Goal: Information Seeking & Learning: Learn about a topic

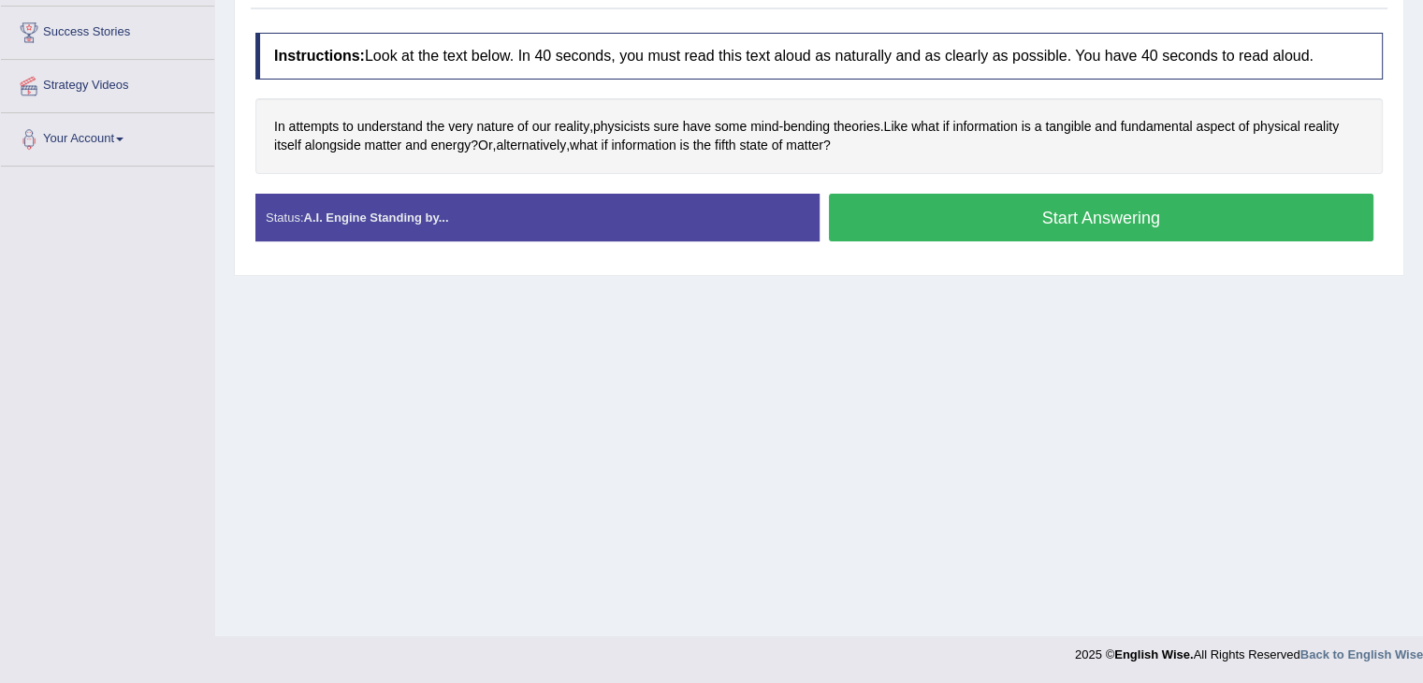
click at [1049, 215] on button "Start Answering" at bounding box center [1102, 218] width 546 height 48
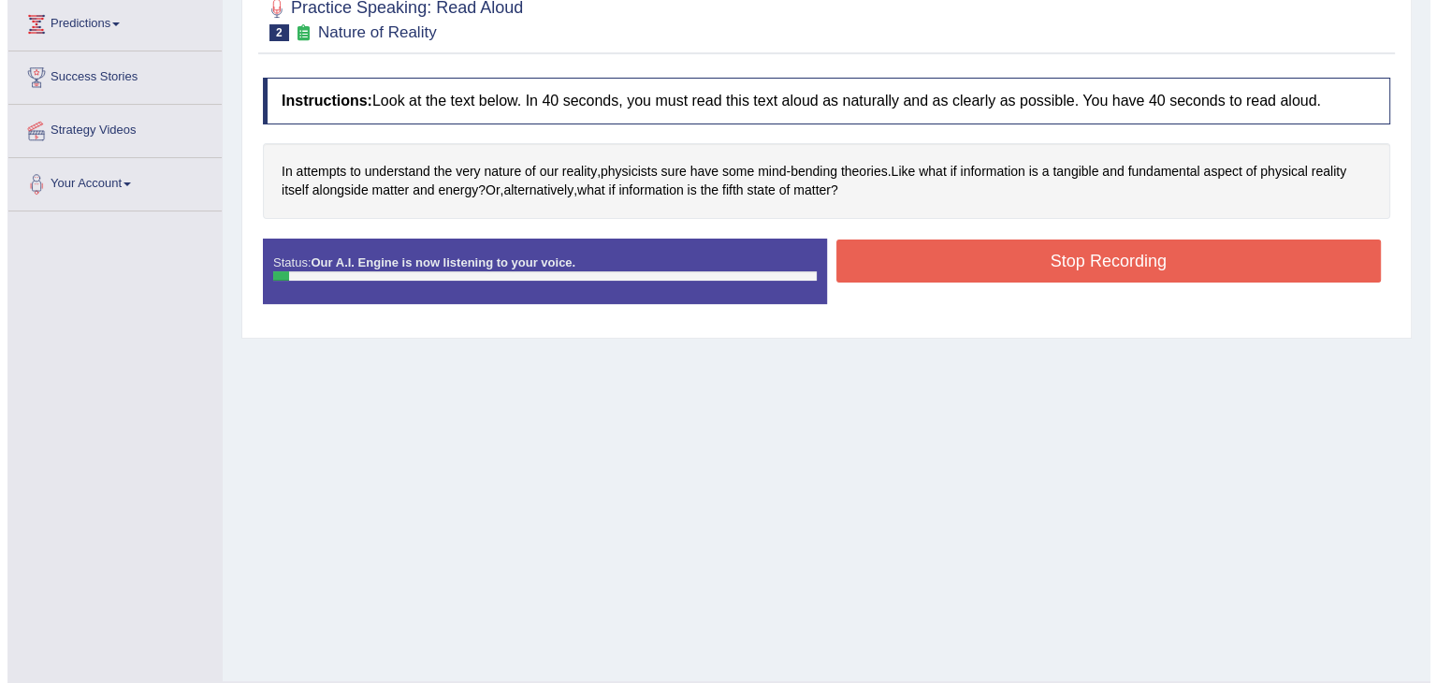
scroll to position [255, 0]
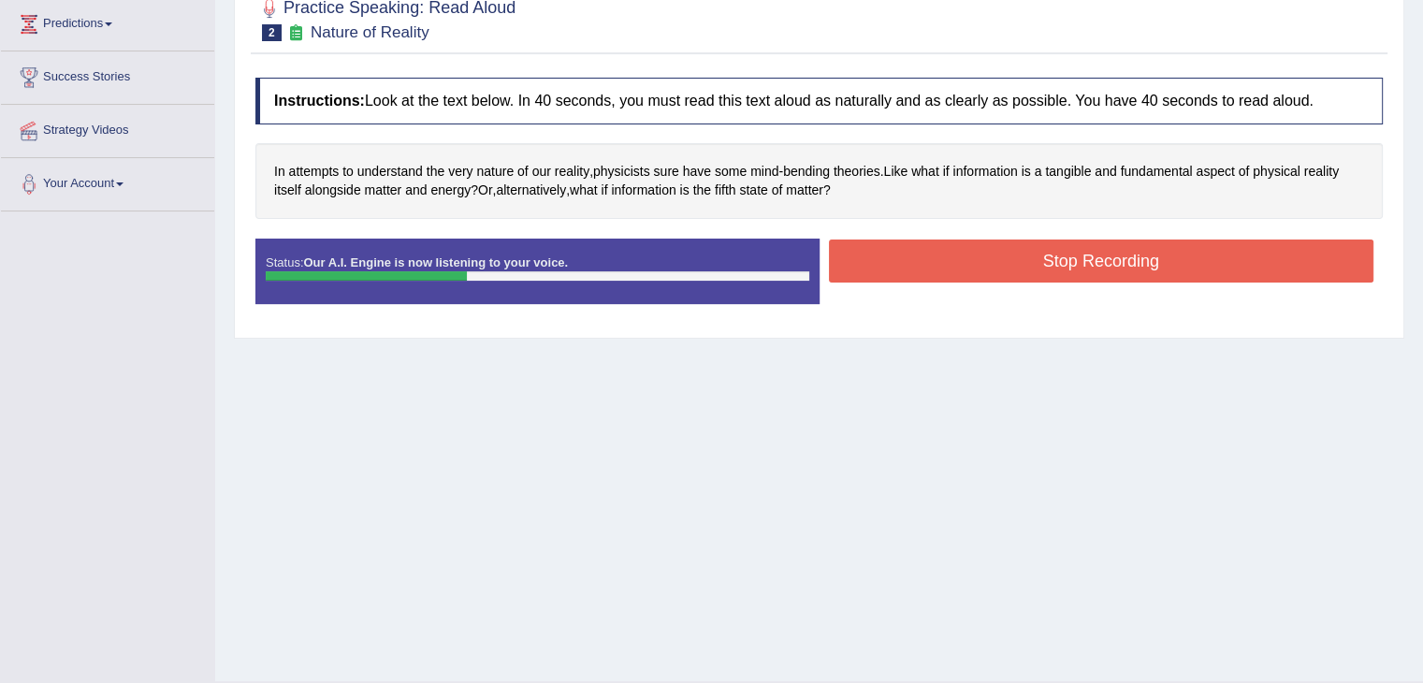
click at [1099, 240] on button "Stop Recording" at bounding box center [1102, 261] width 546 height 43
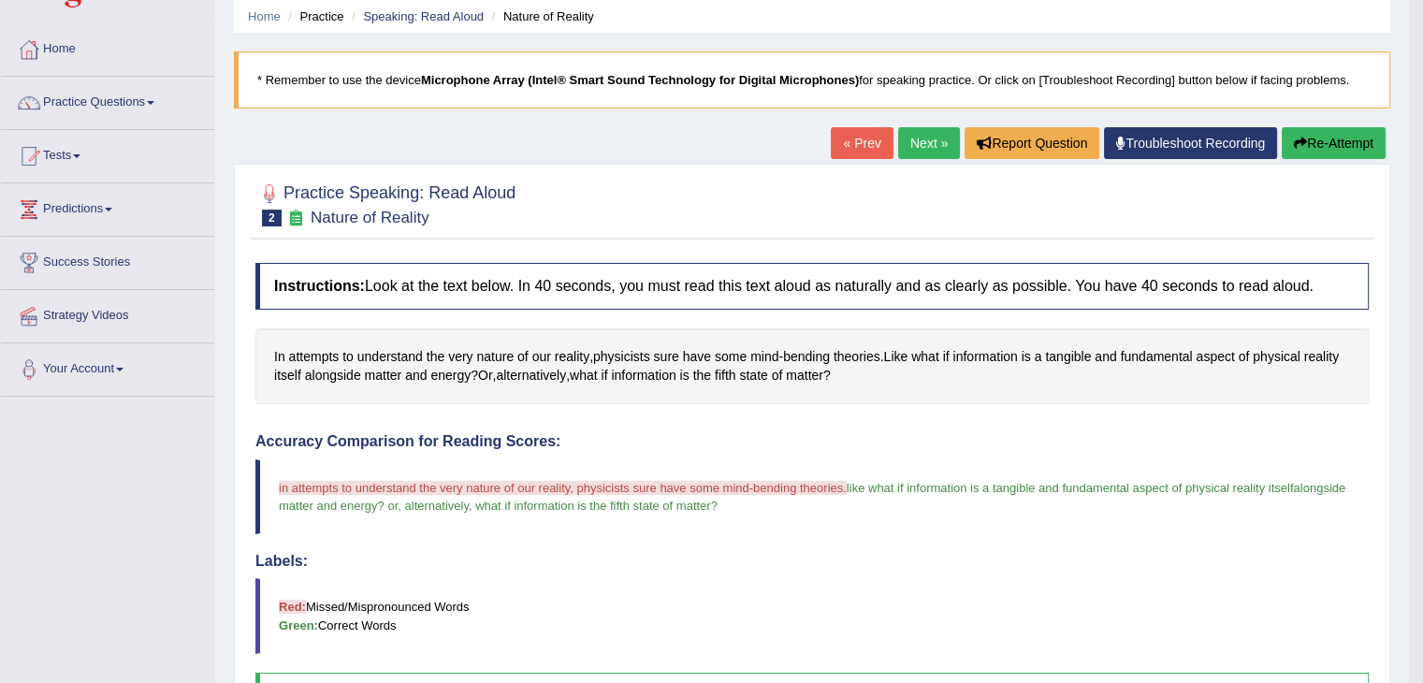
scroll to position [67, 0]
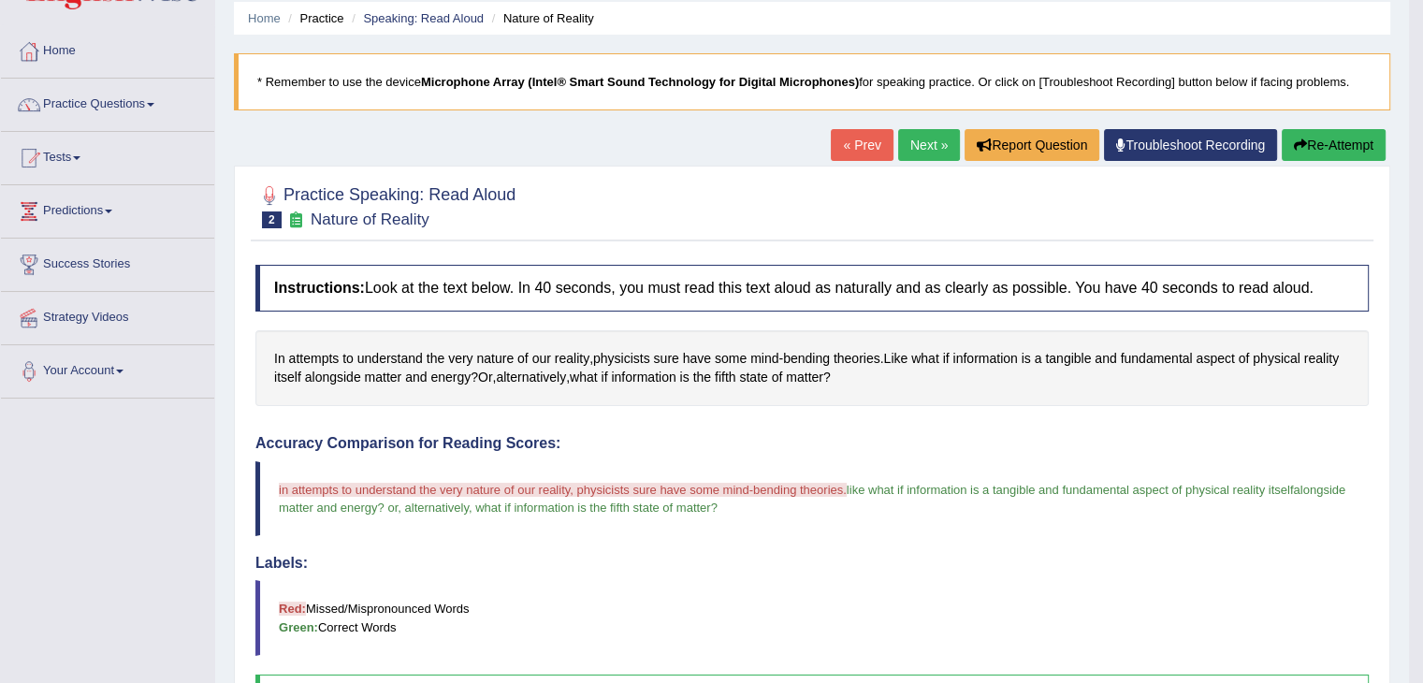
click at [924, 150] on link "Next »" at bounding box center [929, 145] width 62 height 32
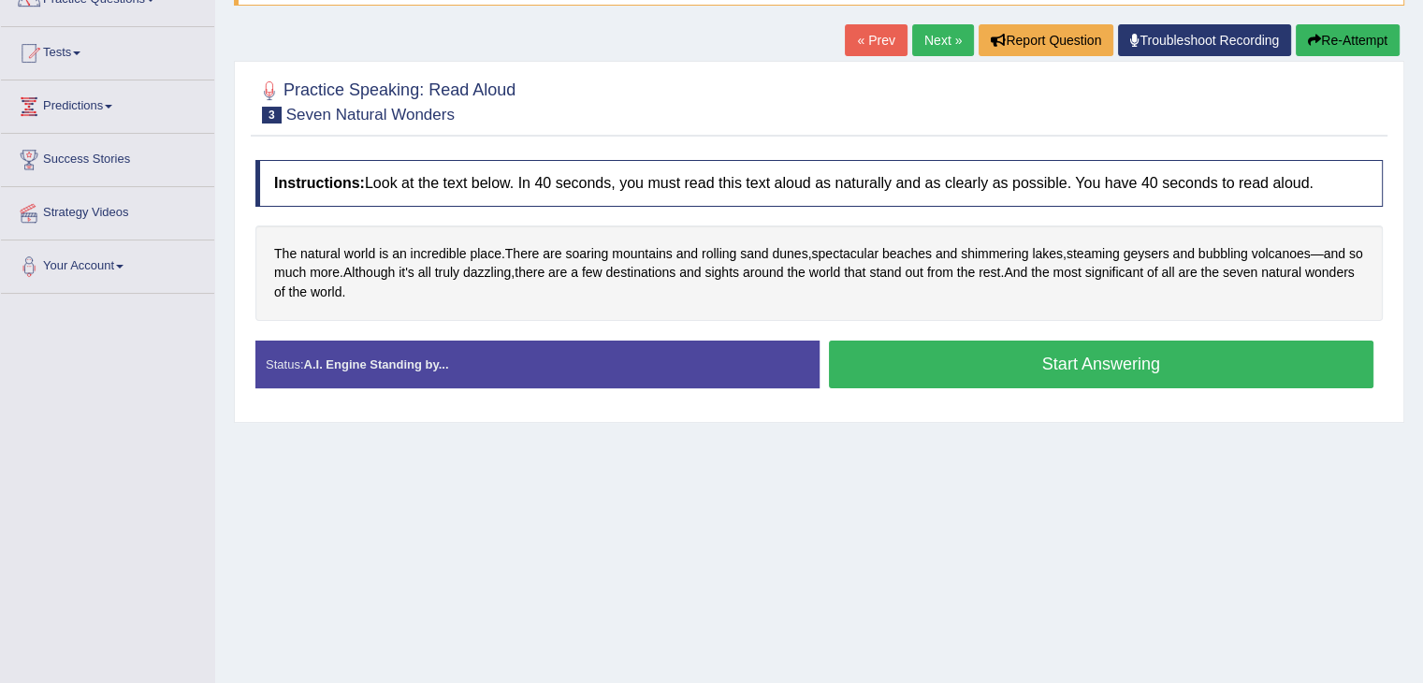
scroll to position [171, 0]
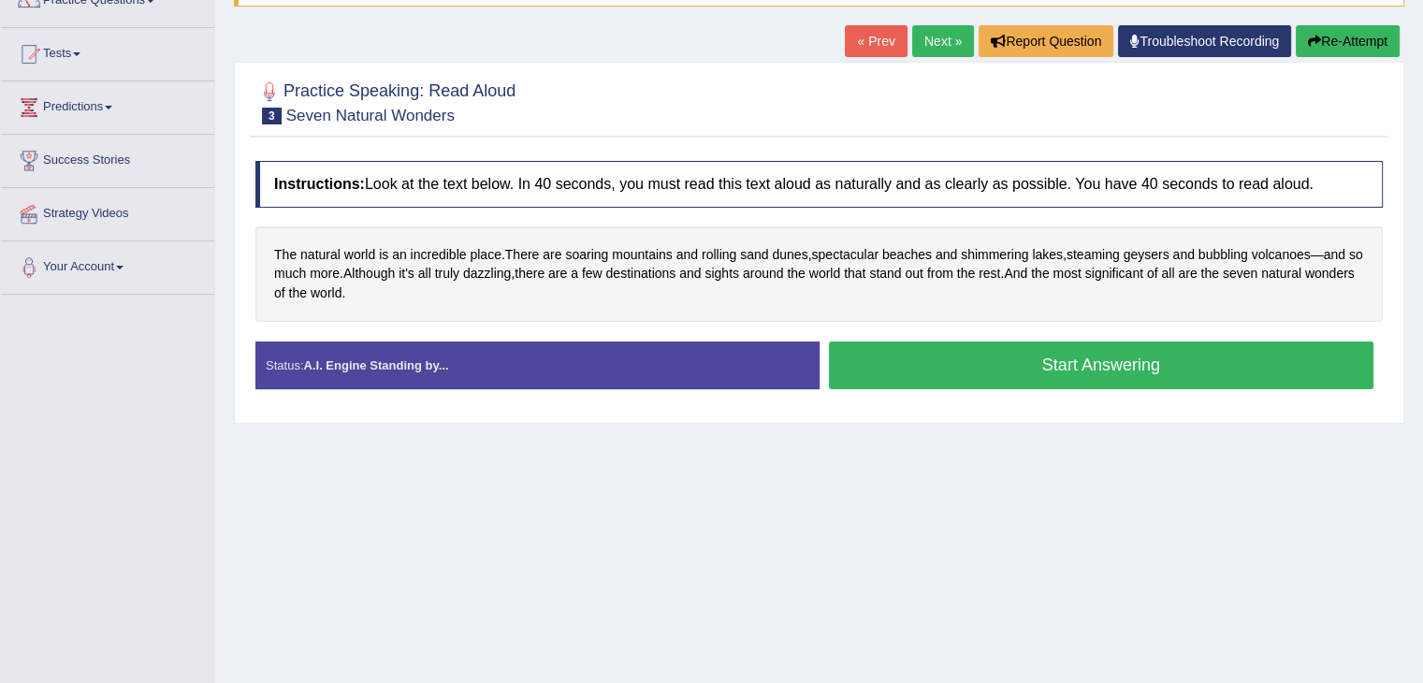
click at [973, 357] on button "Start Answering" at bounding box center [1102, 366] width 546 height 48
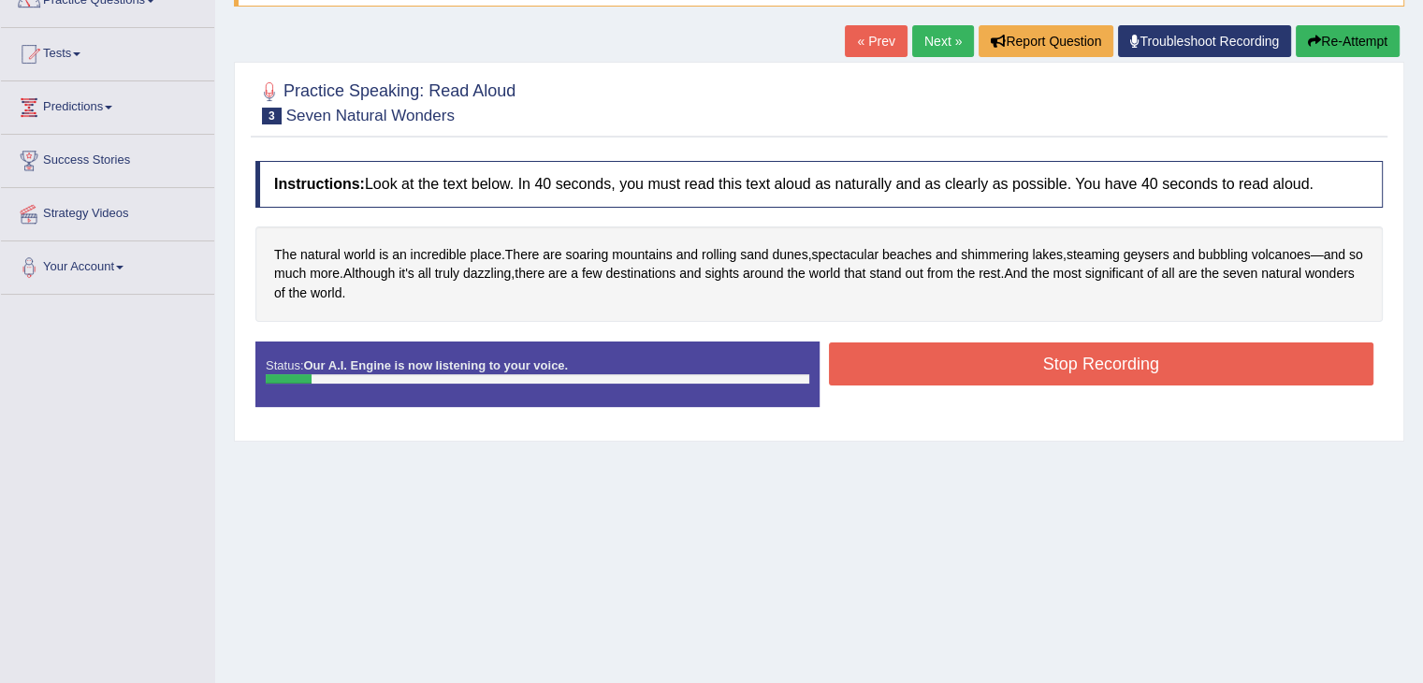
click at [973, 357] on button "Stop Recording" at bounding box center [1102, 364] width 546 height 43
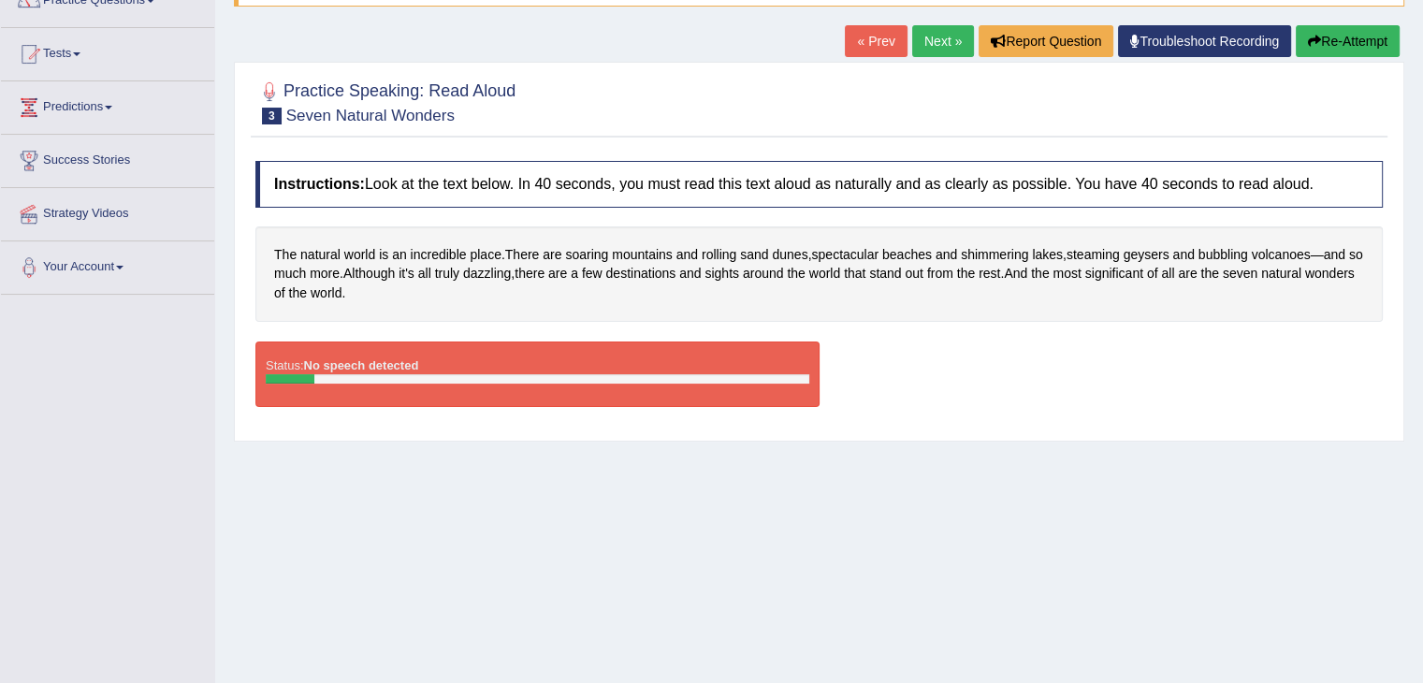
click at [1339, 38] on button "Re-Attempt" at bounding box center [1348, 41] width 104 height 32
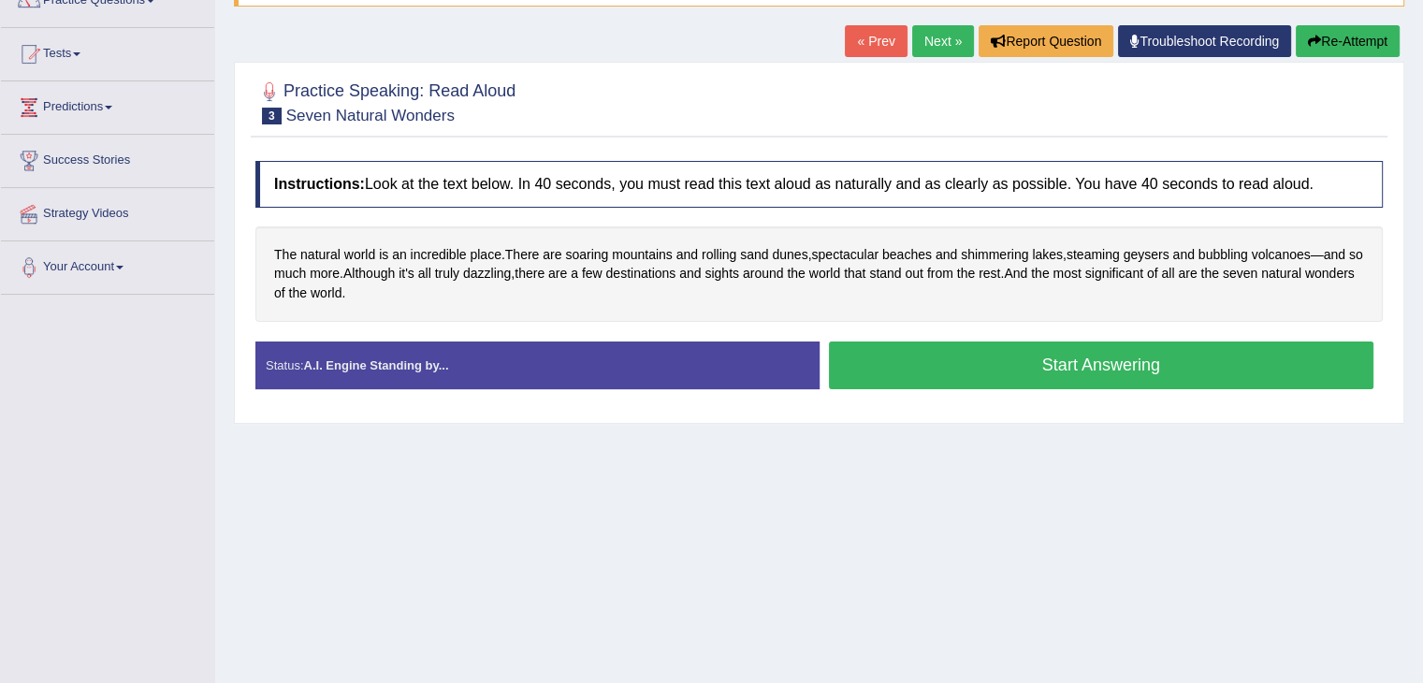
click at [956, 372] on button "Start Answering" at bounding box center [1102, 366] width 546 height 48
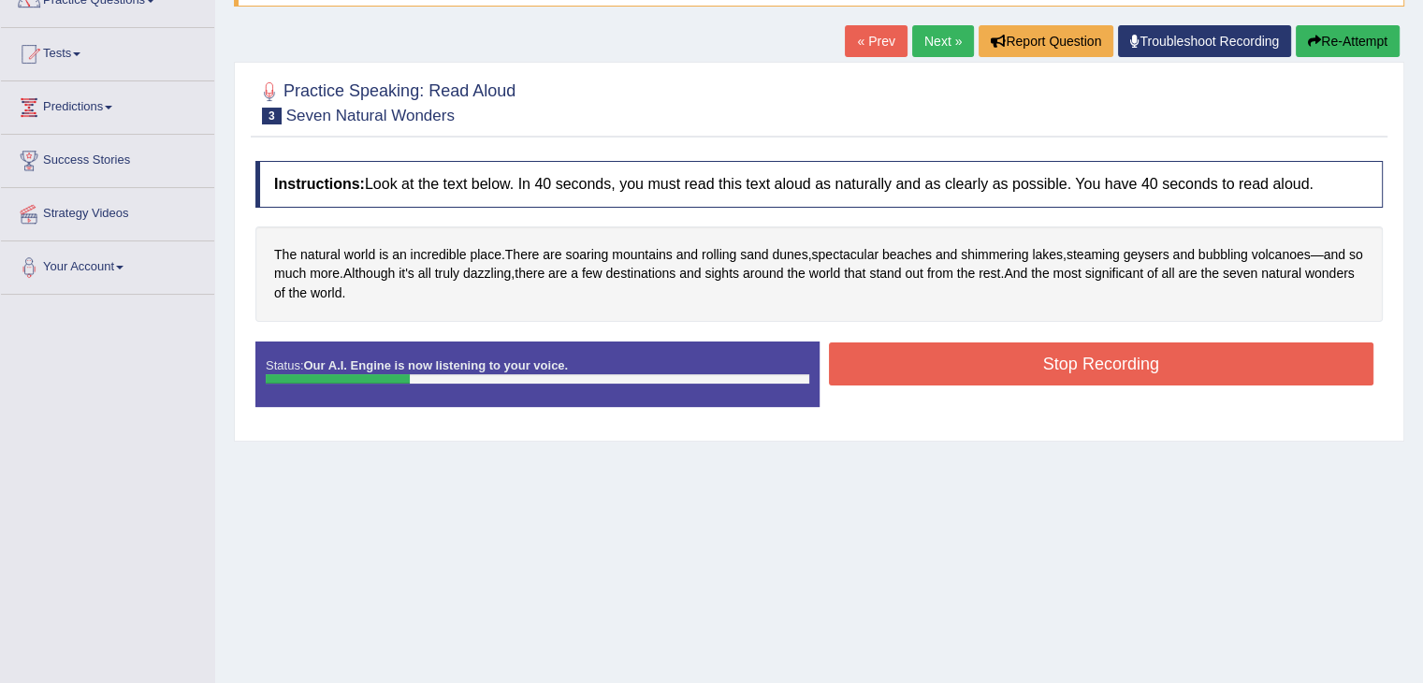
click at [956, 372] on button "Stop Recording" at bounding box center [1102, 364] width 546 height 43
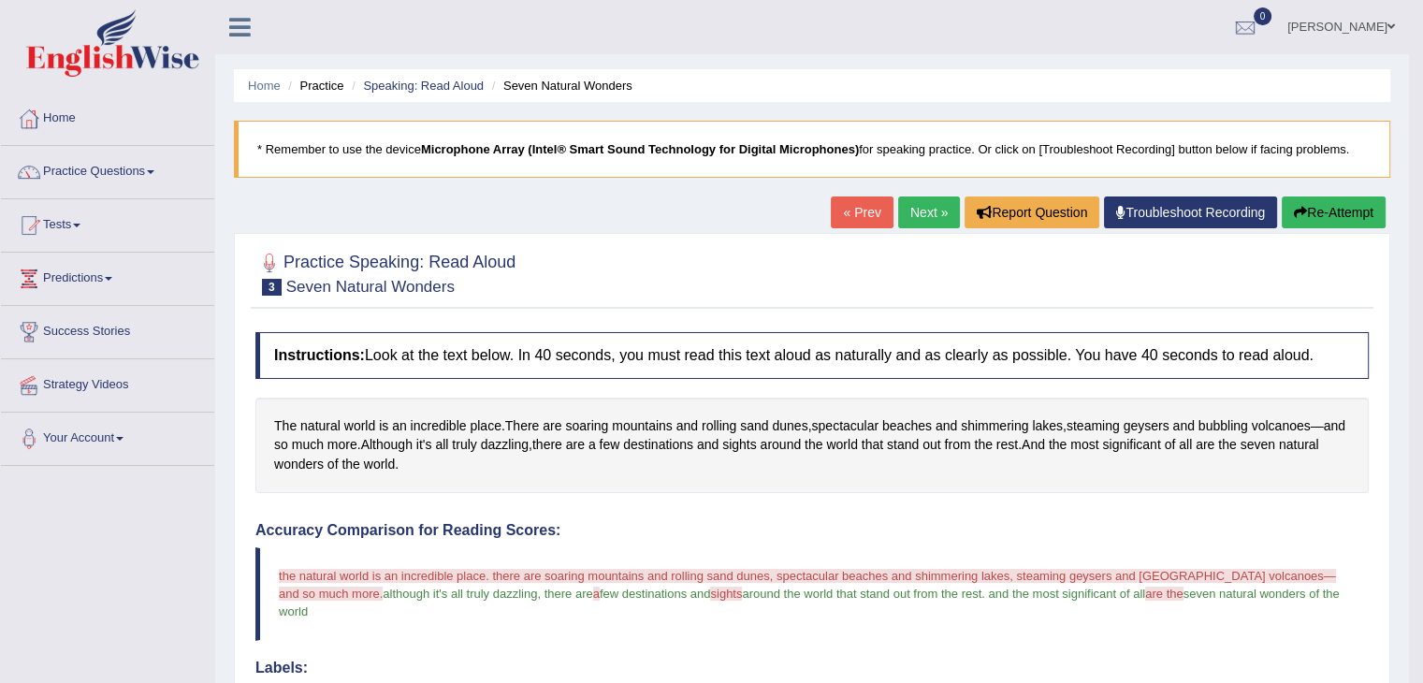
click at [912, 213] on link "Next »" at bounding box center [929, 213] width 62 height 32
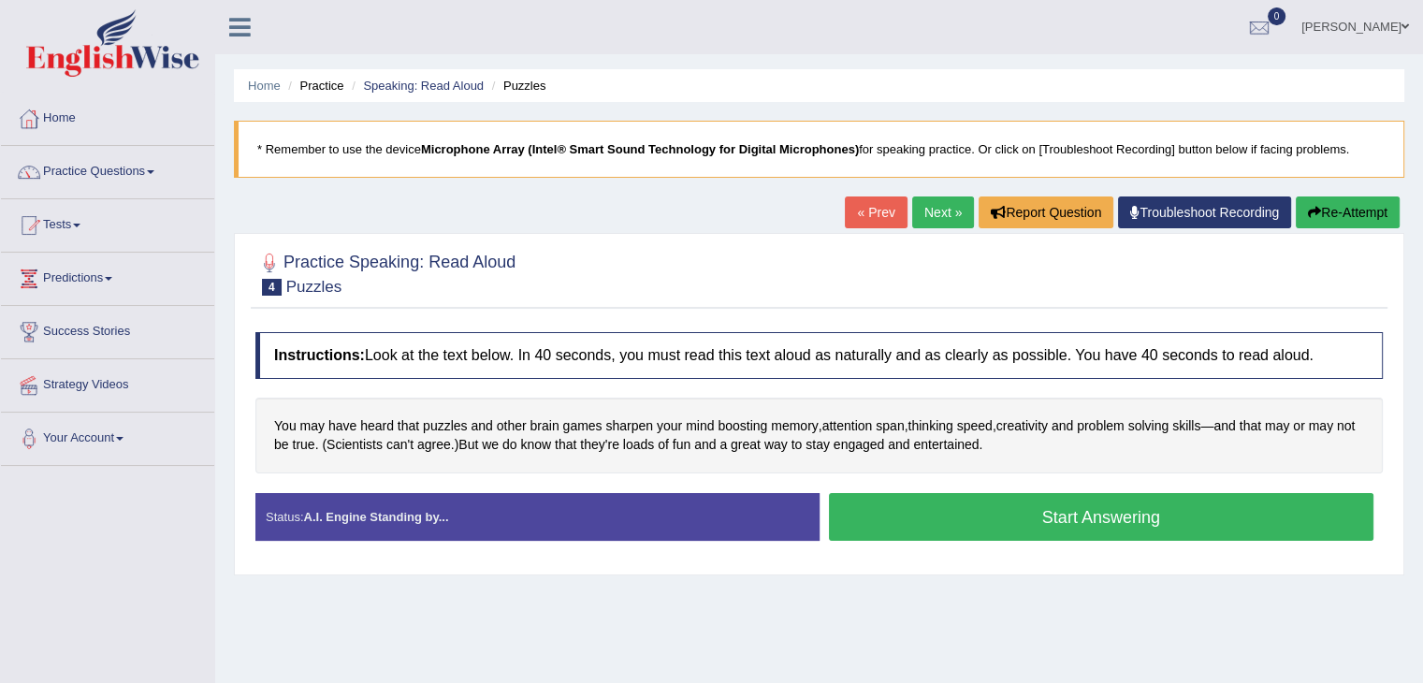
click at [1041, 506] on button "Start Answering" at bounding box center [1102, 517] width 546 height 48
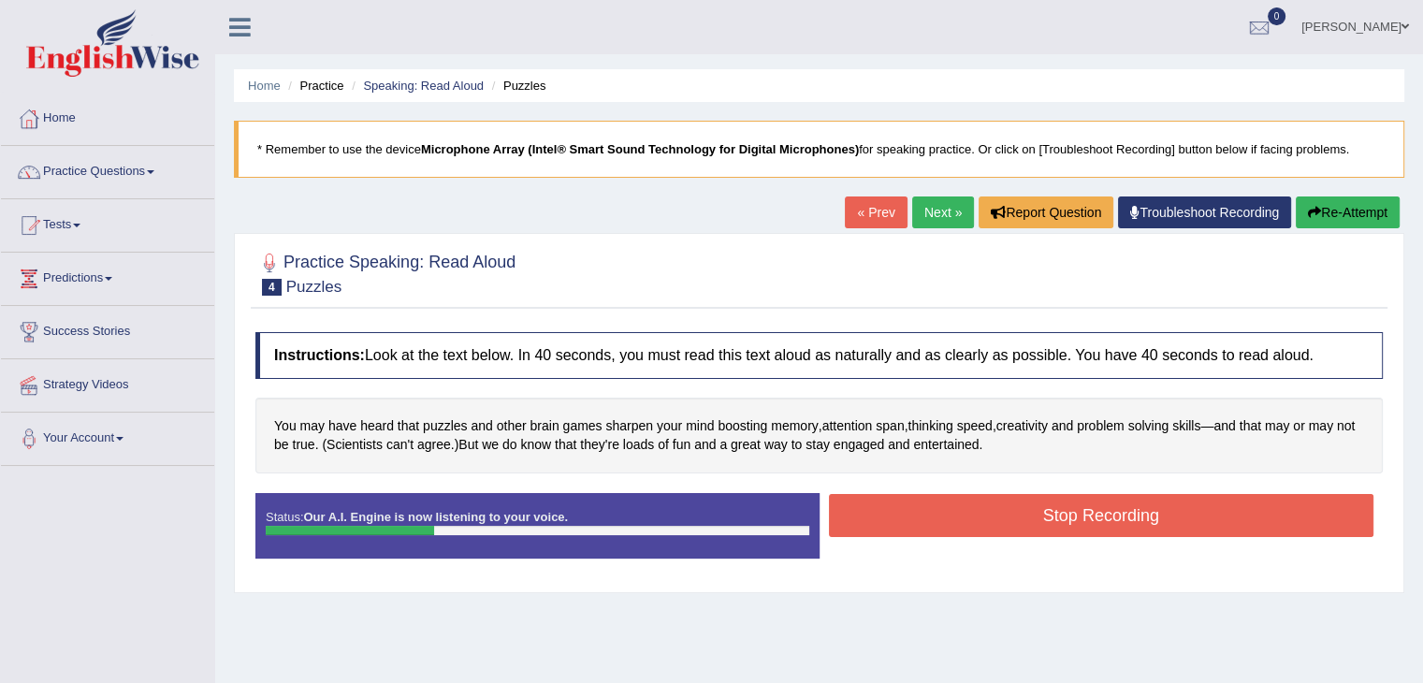
click at [974, 503] on button "Stop Recording" at bounding box center [1102, 515] width 546 height 43
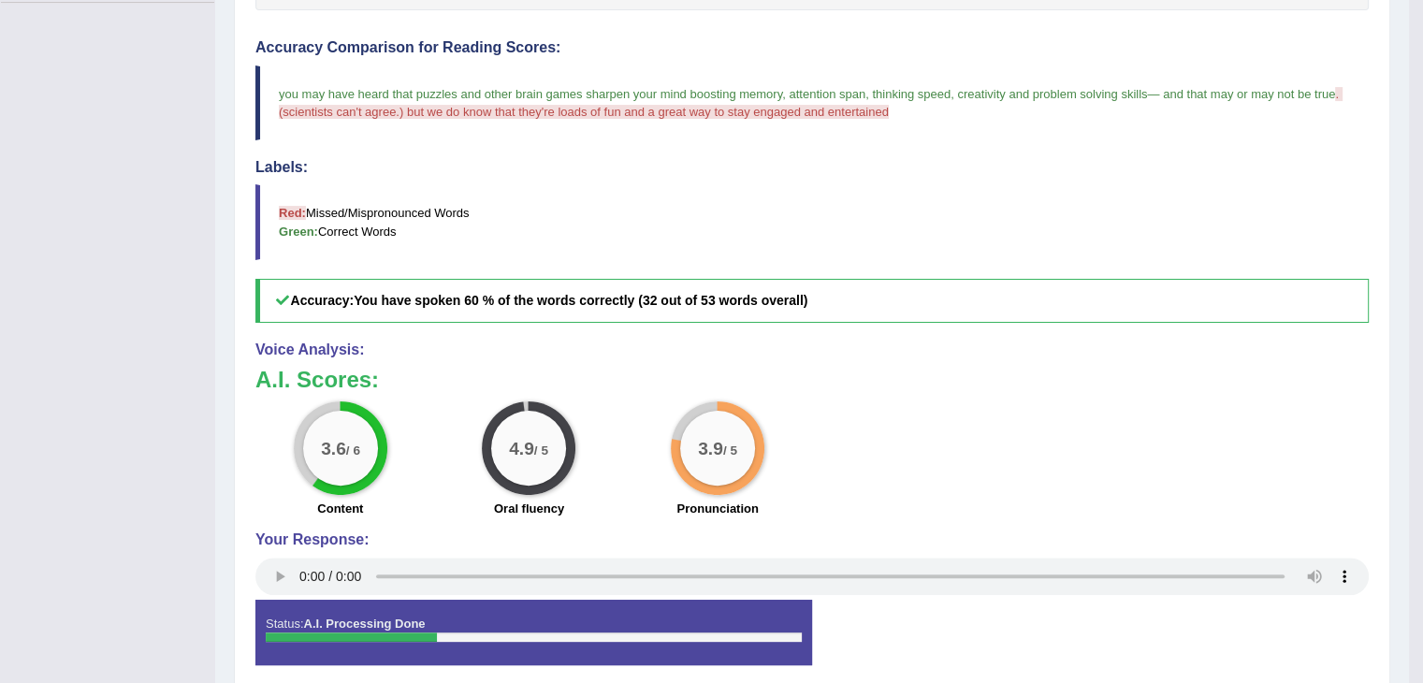
scroll to position [539, 0]
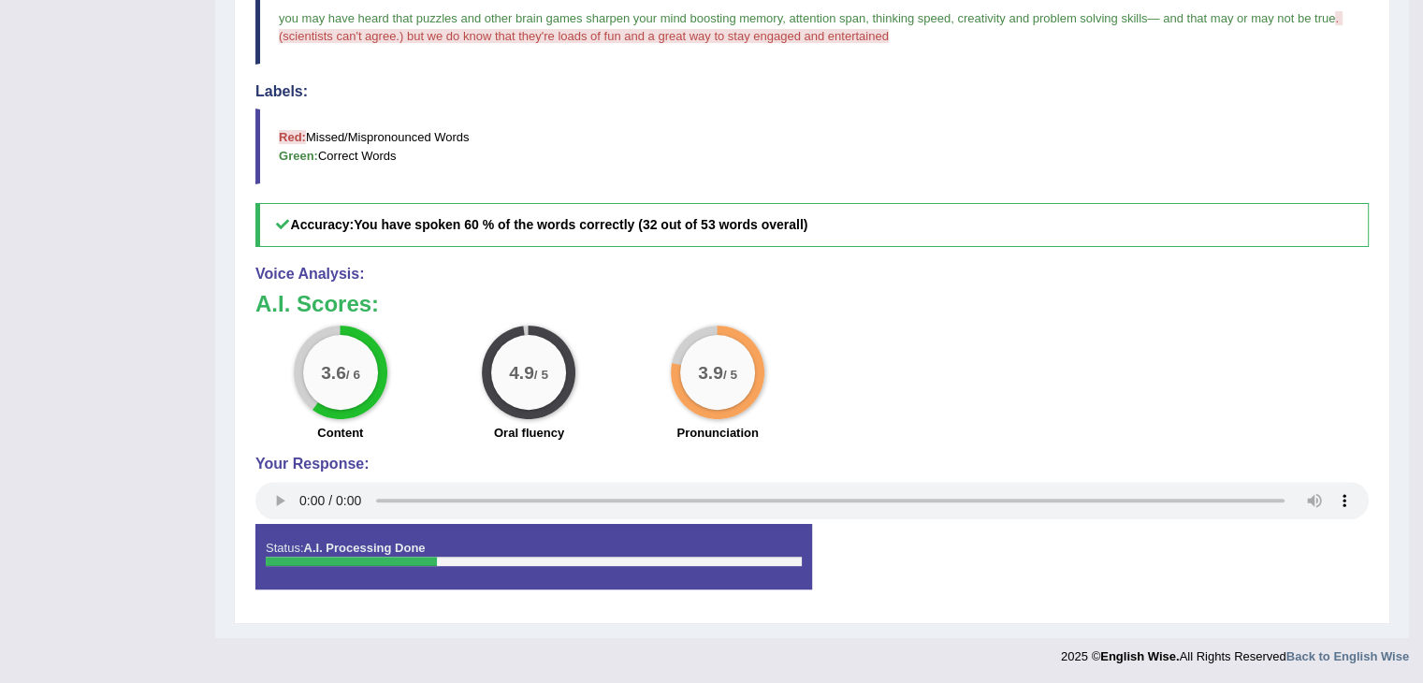
click at [996, 310] on h3 "A.I. Scores:" at bounding box center [812, 304] width 1114 height 24
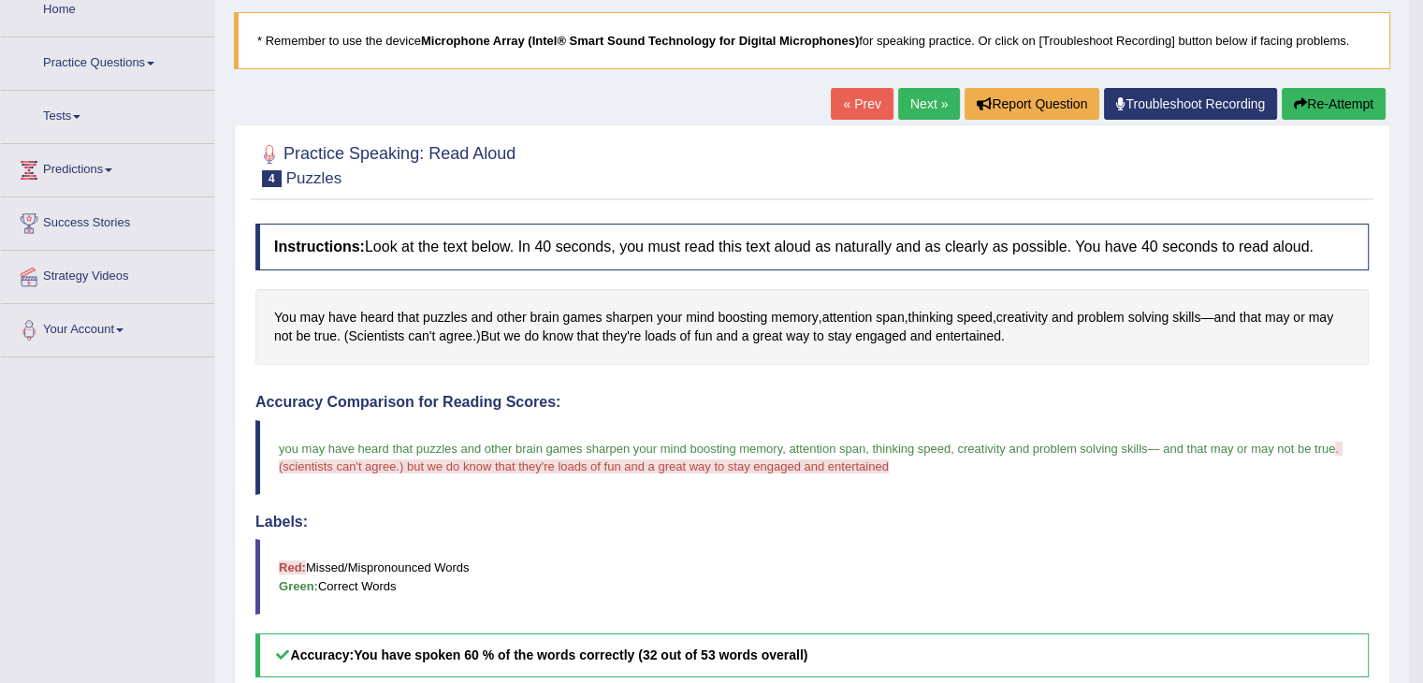
scroll to position [0, 0]
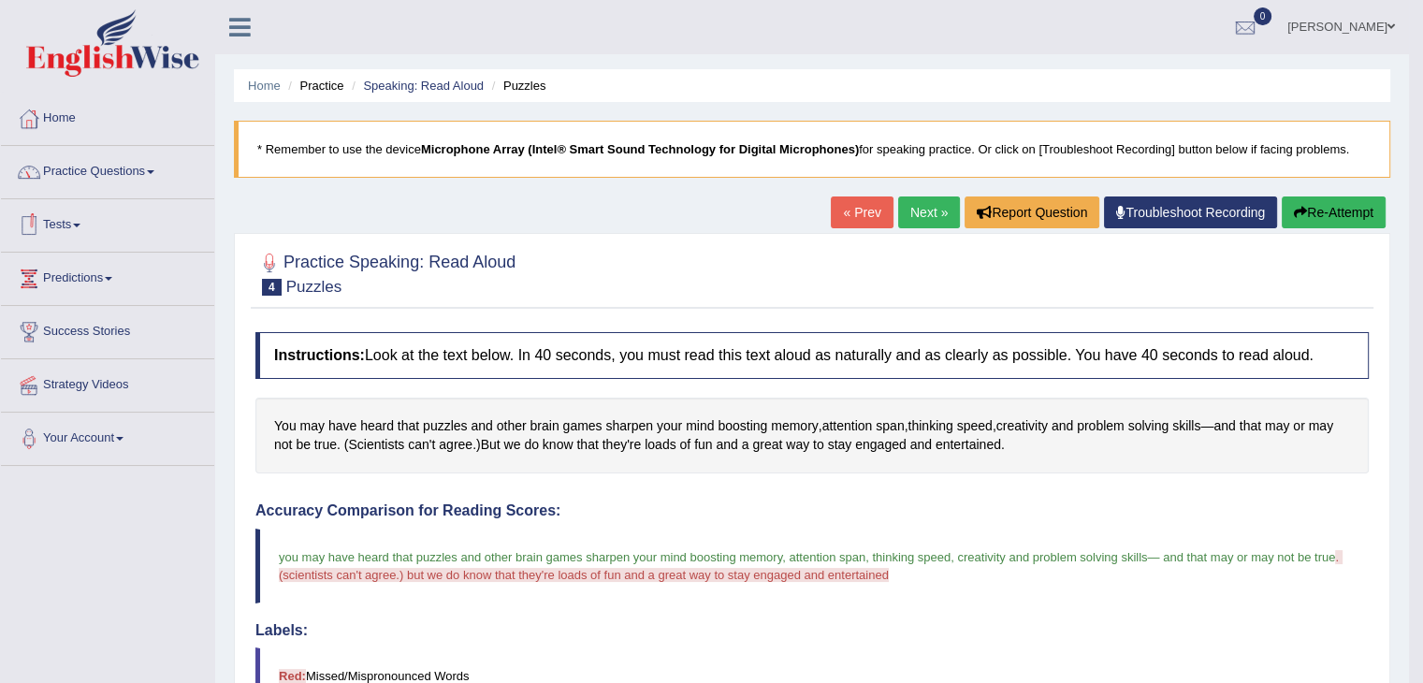
click at [54, 161] on link "Practice Questions" at bounding box center [107, 169] width 213 height 47
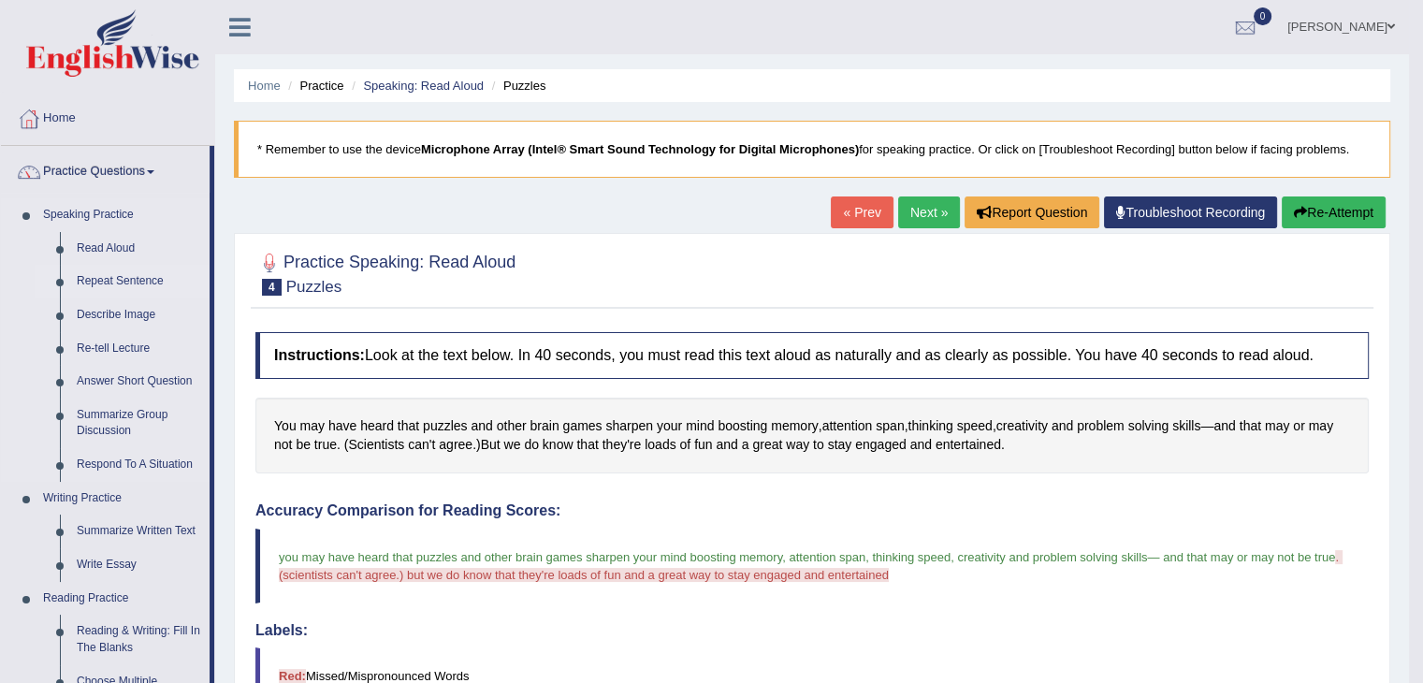
click at [91, 279] on link "Repeat Sentence" at bounding box center [138, 282] width 141 height 34
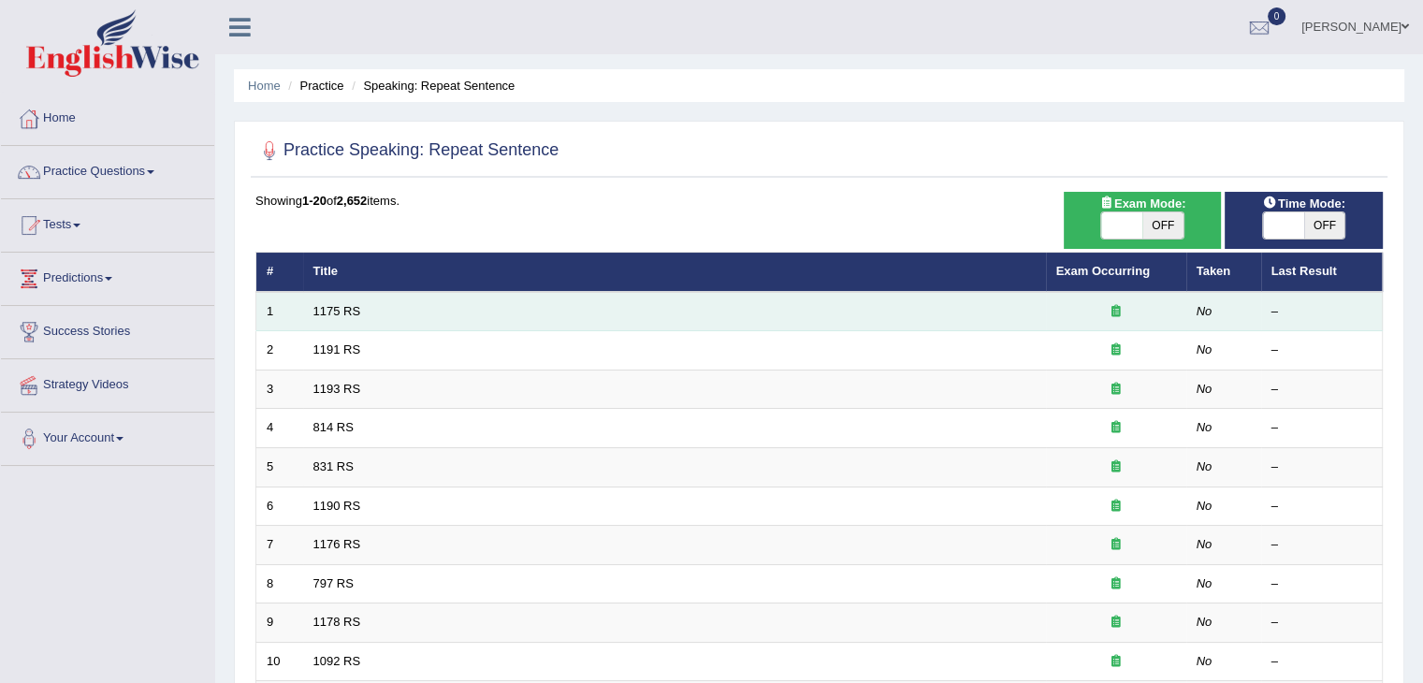
click at [720, 302] on td "1175 RS" at bounding box center [674, 311] width 743 height 39
click at [344, 319] on td "1175 RS" at bounding box center [674, 311] width 743 height 39
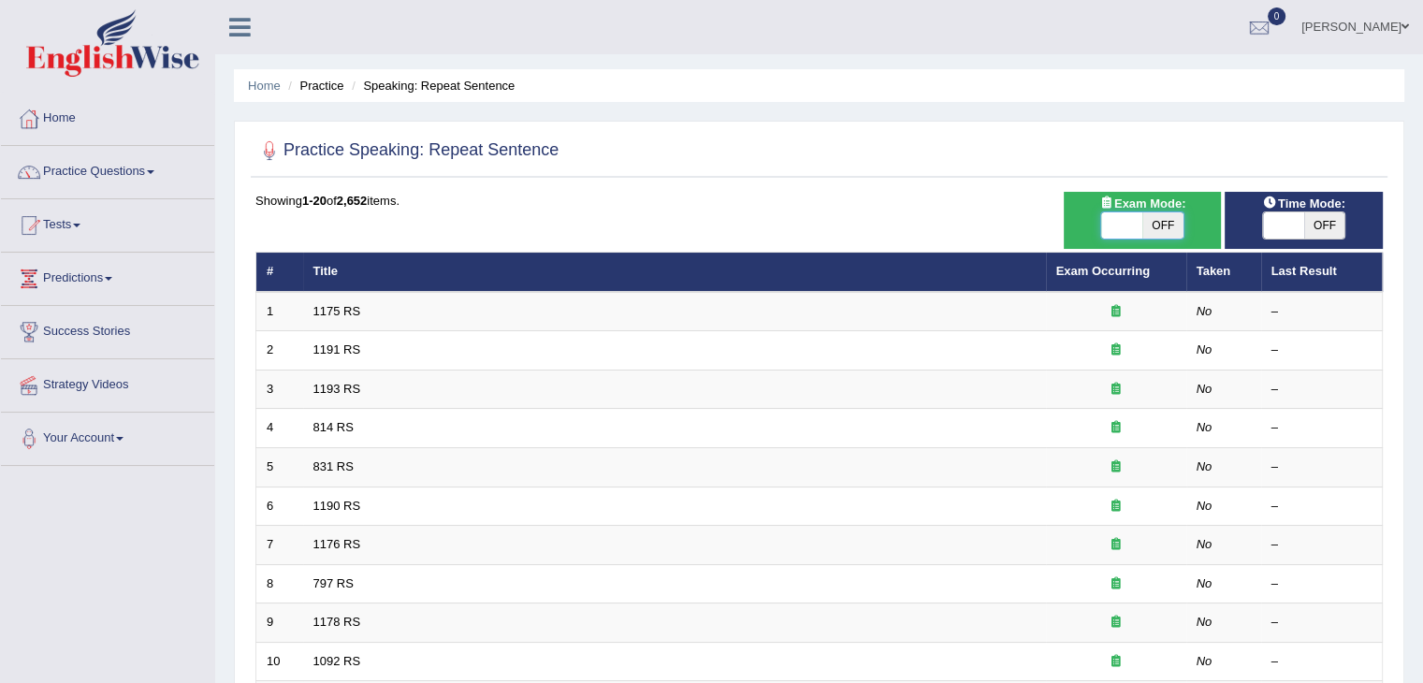
click at [1116, 215] on span at bounding box center [1121, 225] width 41 height 26
checkbox input "true"
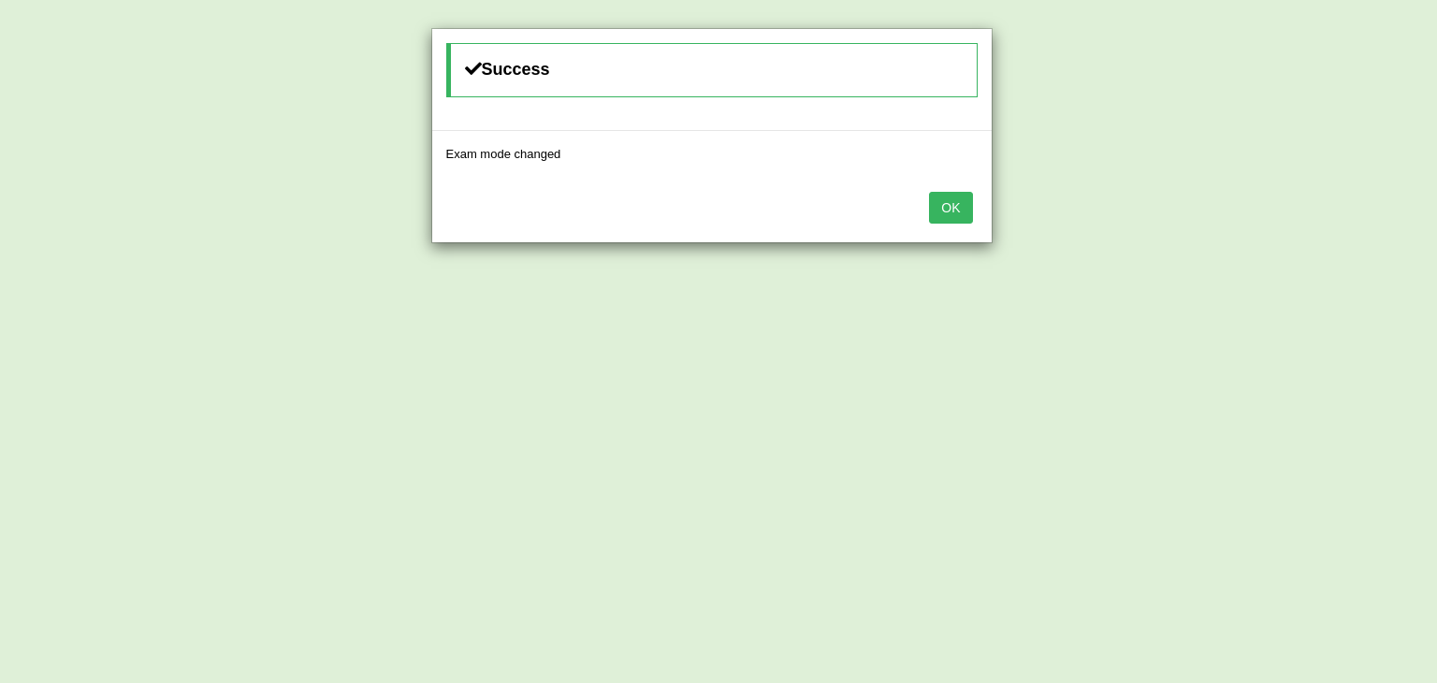
click at [951, 217] on button "OK" at bounding box center [950, 208] width 43 height 32
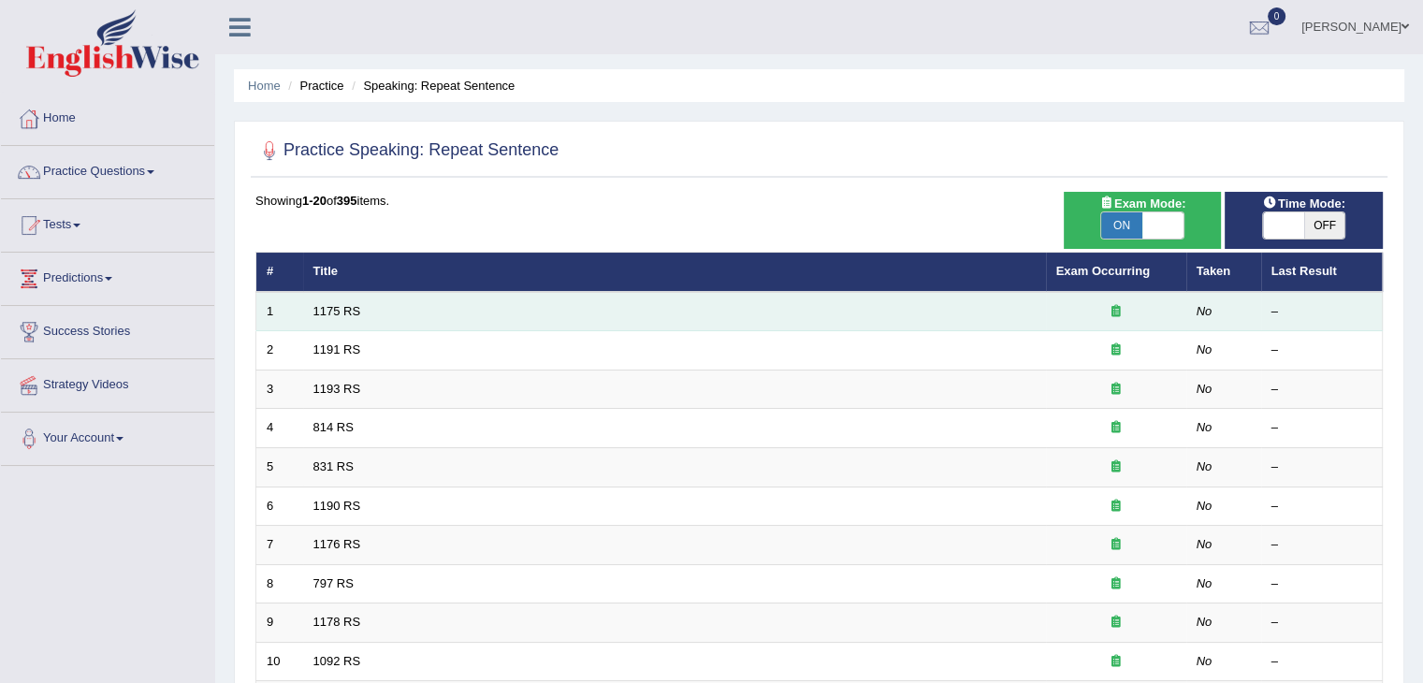
click at [333, 318] on td "1175 RS" at bounding box center [674, 311] width 743 height 39
click at [1120, 306] on div at bounding box center [1117, 312] width 120 height 18
click at [1120, 308] on div at bounding box center [1117, 312] width 120 height 18
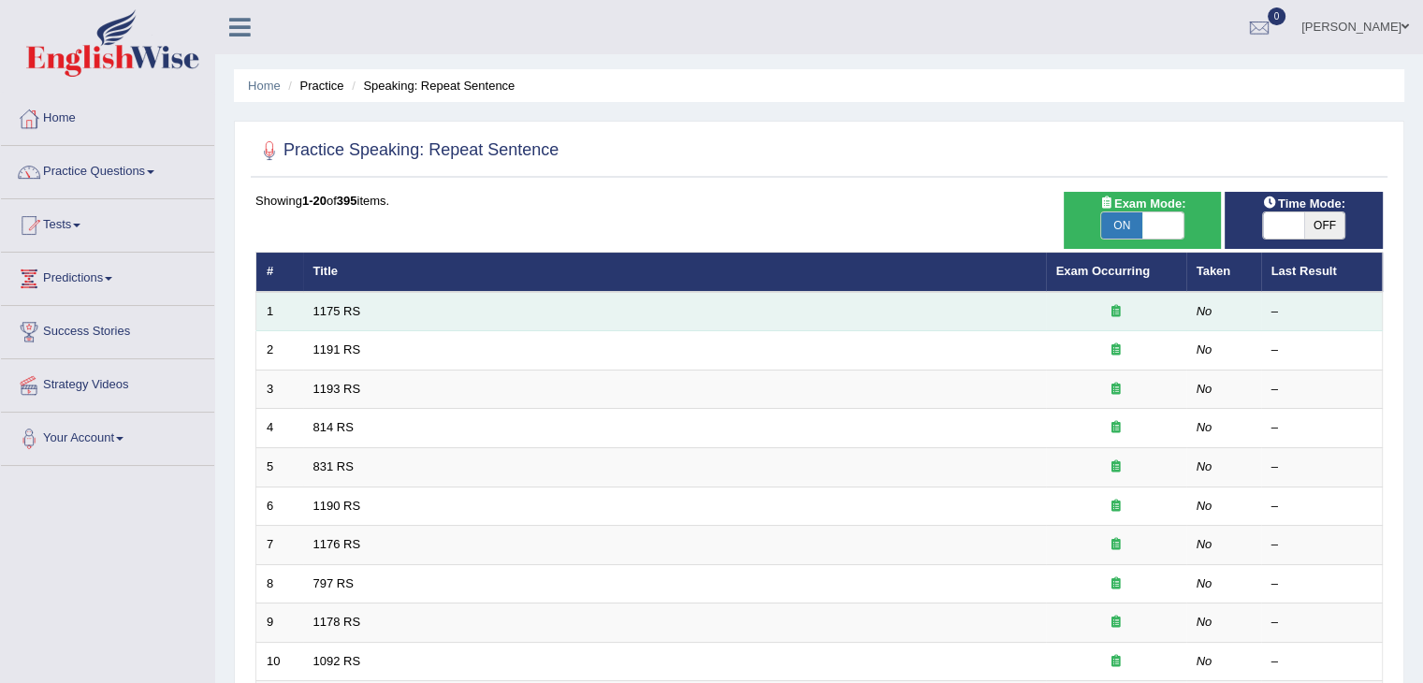
click at [1120, 308] on div at bounding box center [1117, 312] width 120 height 18
click at [322, 309] on link "1175 RS" at bounding box center [338, 311] width 48 height 14
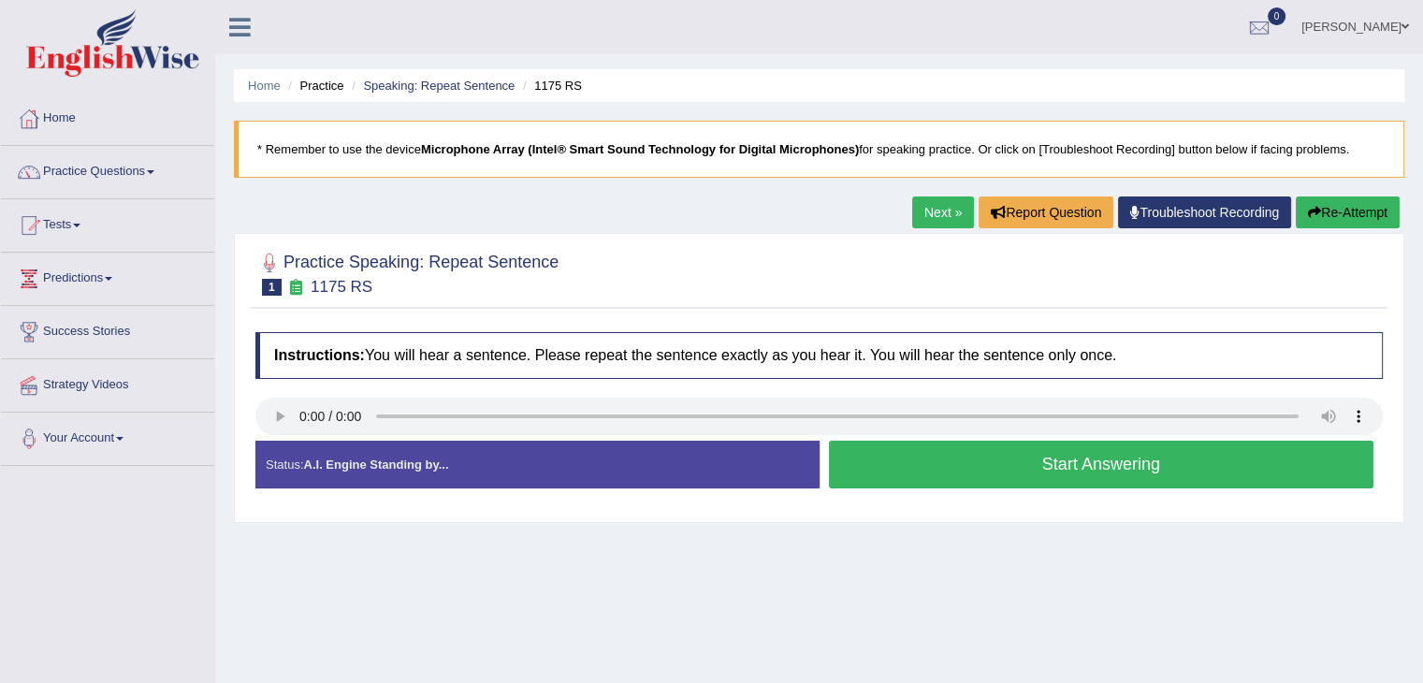
click at [1005, 459] on button "Start Answering" at bounding box center [1102, 465] width 546 height 48
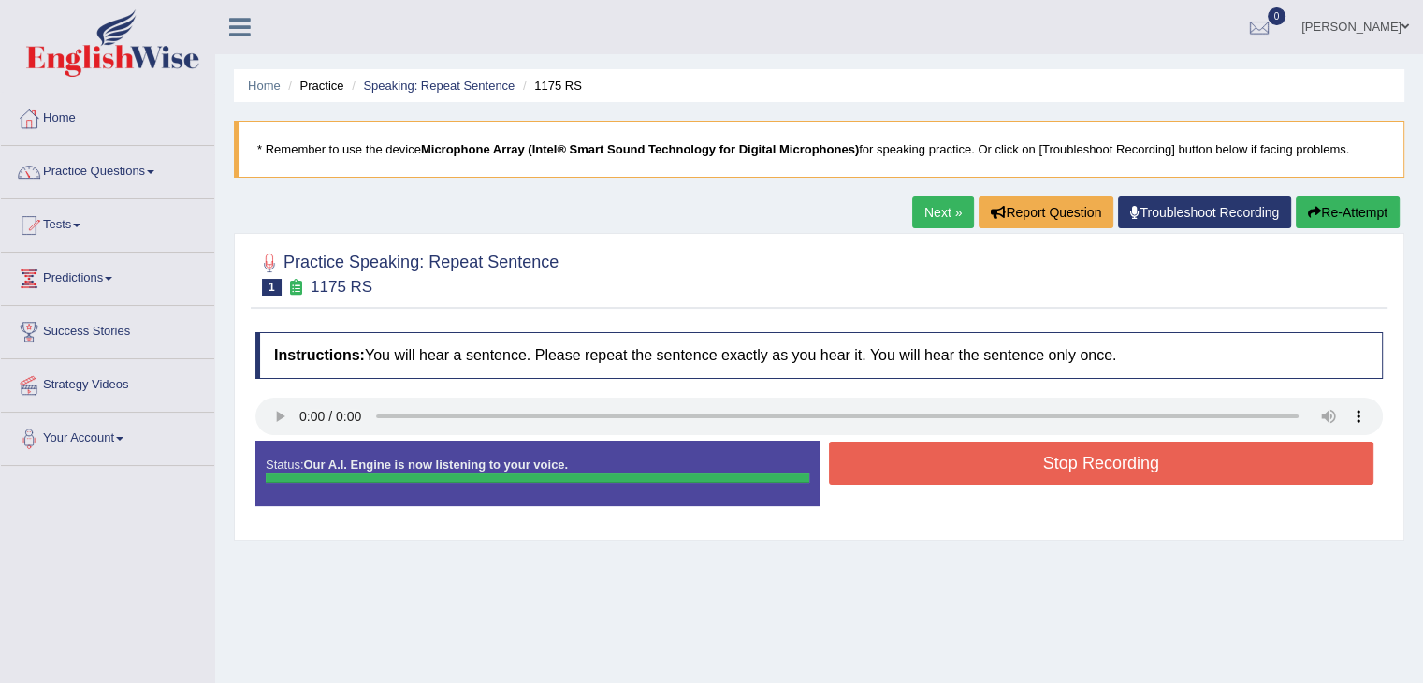
click at [1005, 459] on div "Instructions: You will hear a sentence. Please repeat the sentence exactly as y…" at bounding box center [819, 427] width 1137 height 208
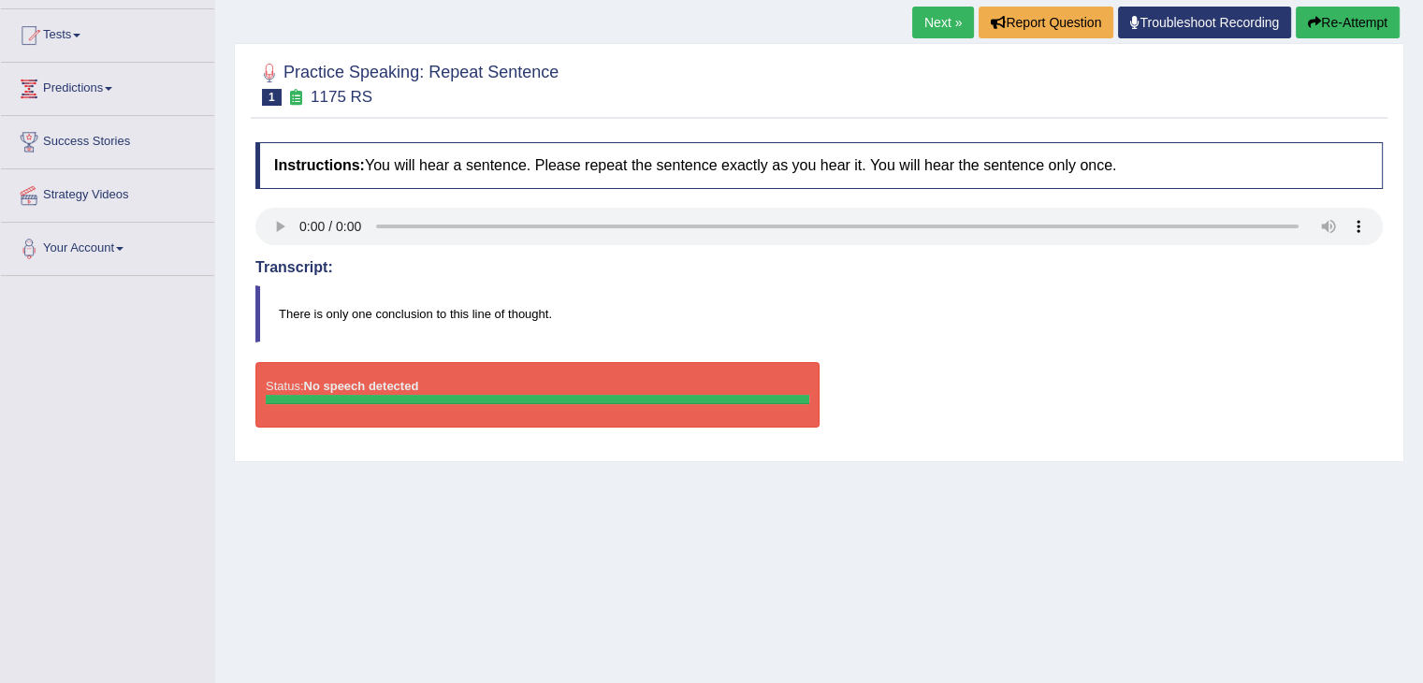
scroll to position [201, 0]
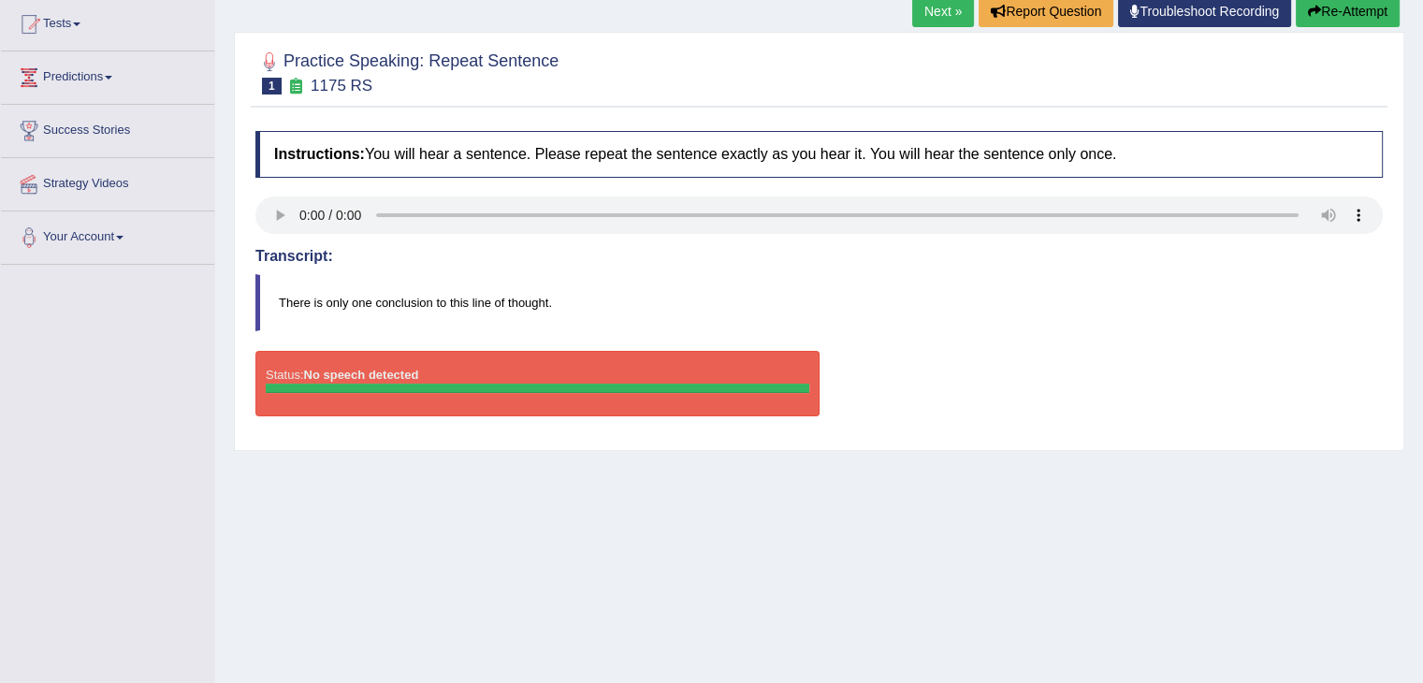
click at [1334, 11] on button "Re-Attempt" at bounding box center [1348, 11] width 104 height 32
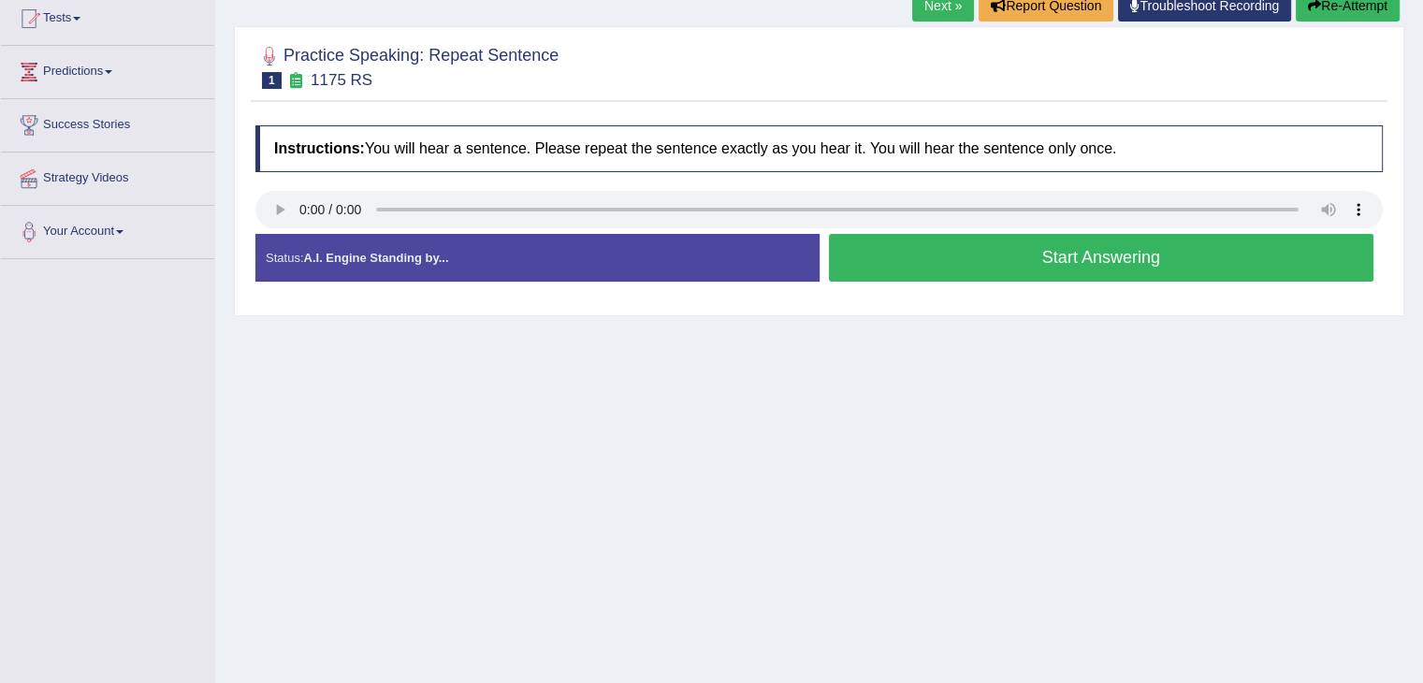
scroll to position [207, 0]
click at [1089, 270] on button "Start Answering" at bounding box center [1102, 258] width 546 height 48
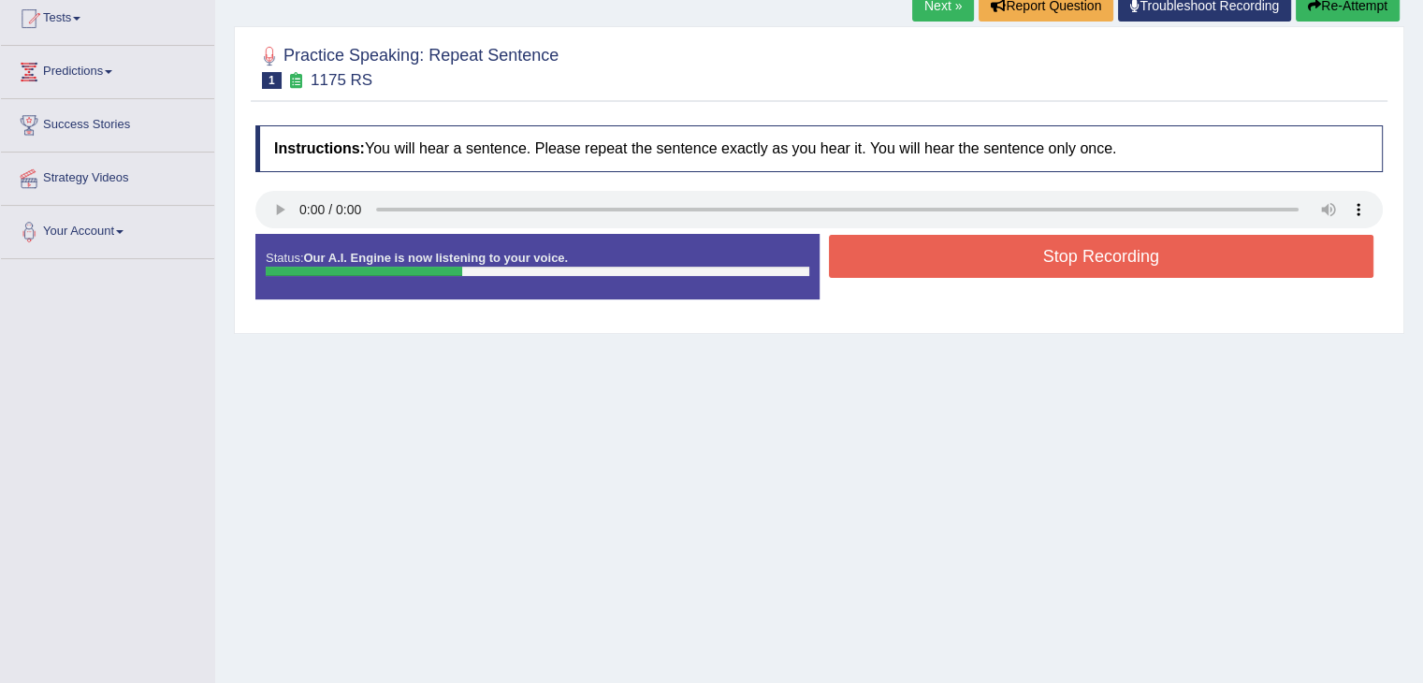
click at [1089, 270] on button "Stop Recording" at bounding box center [1102, 256] width 546 height 43
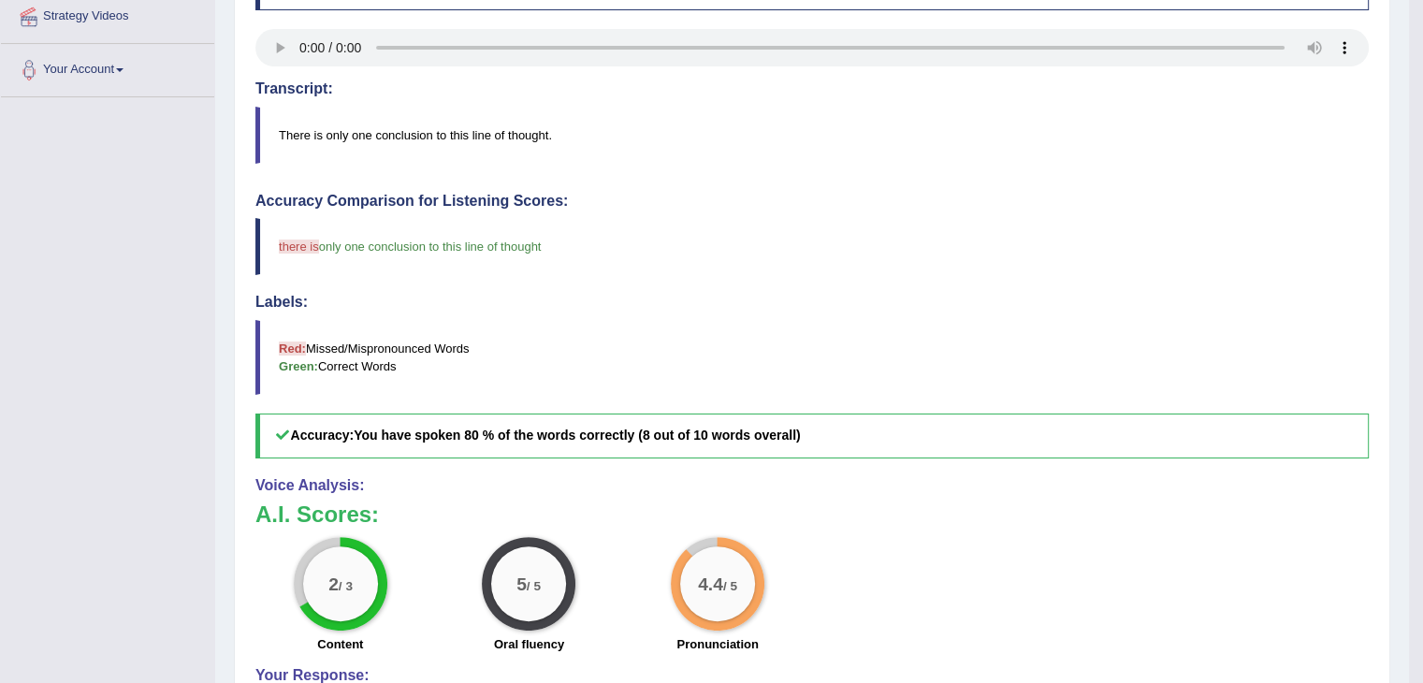
scroll to position [233, 0]
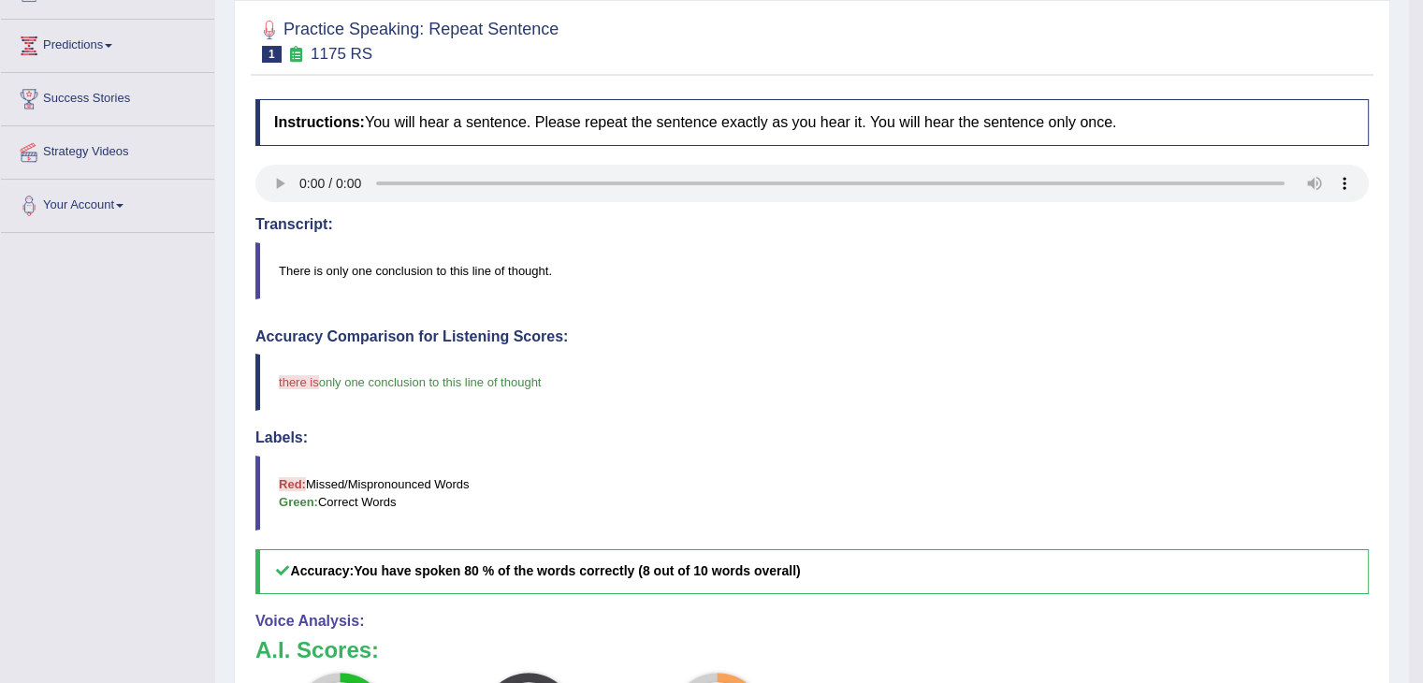
click at [865, 348] on div "Accuracy Comparison for Listening Scores: there is there's only one conclusion …" at bounding box center [812, 461] width 1114 height 266
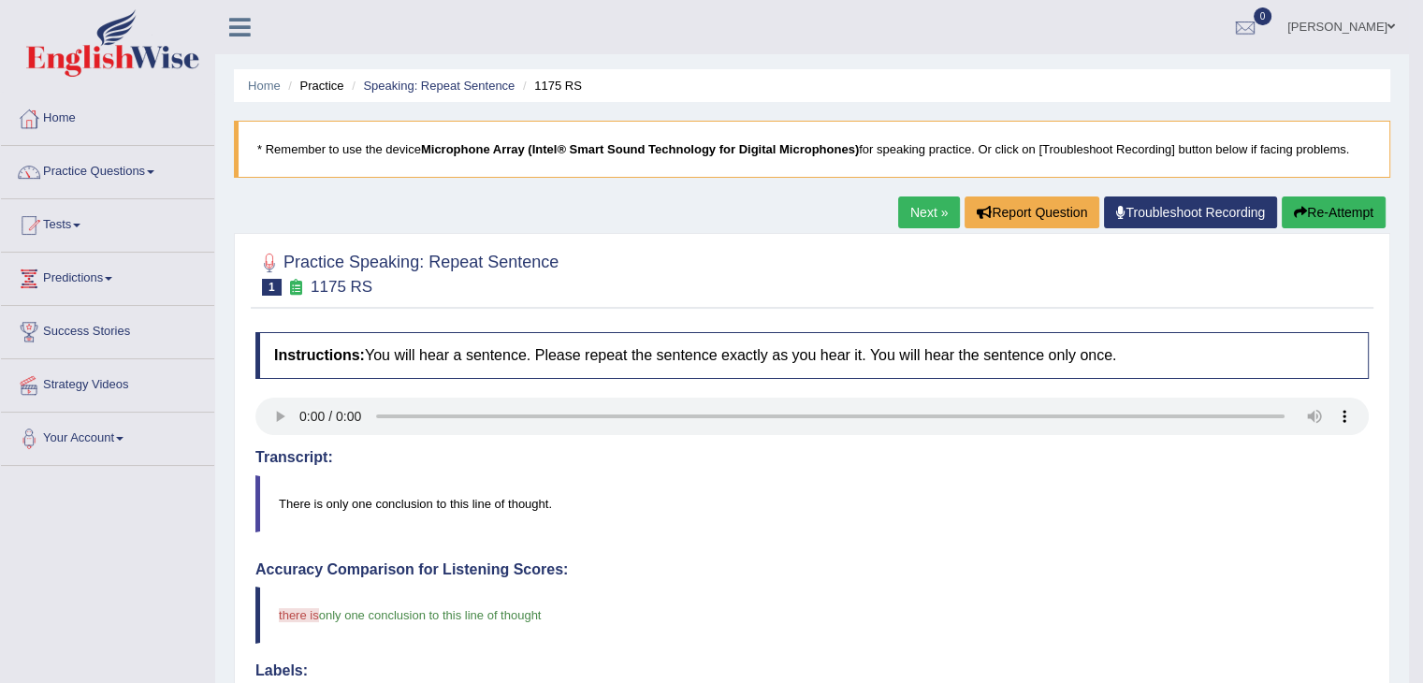
click at [929, 214] on link "Next »" at bounding box center [929, 213] width 62 height 32
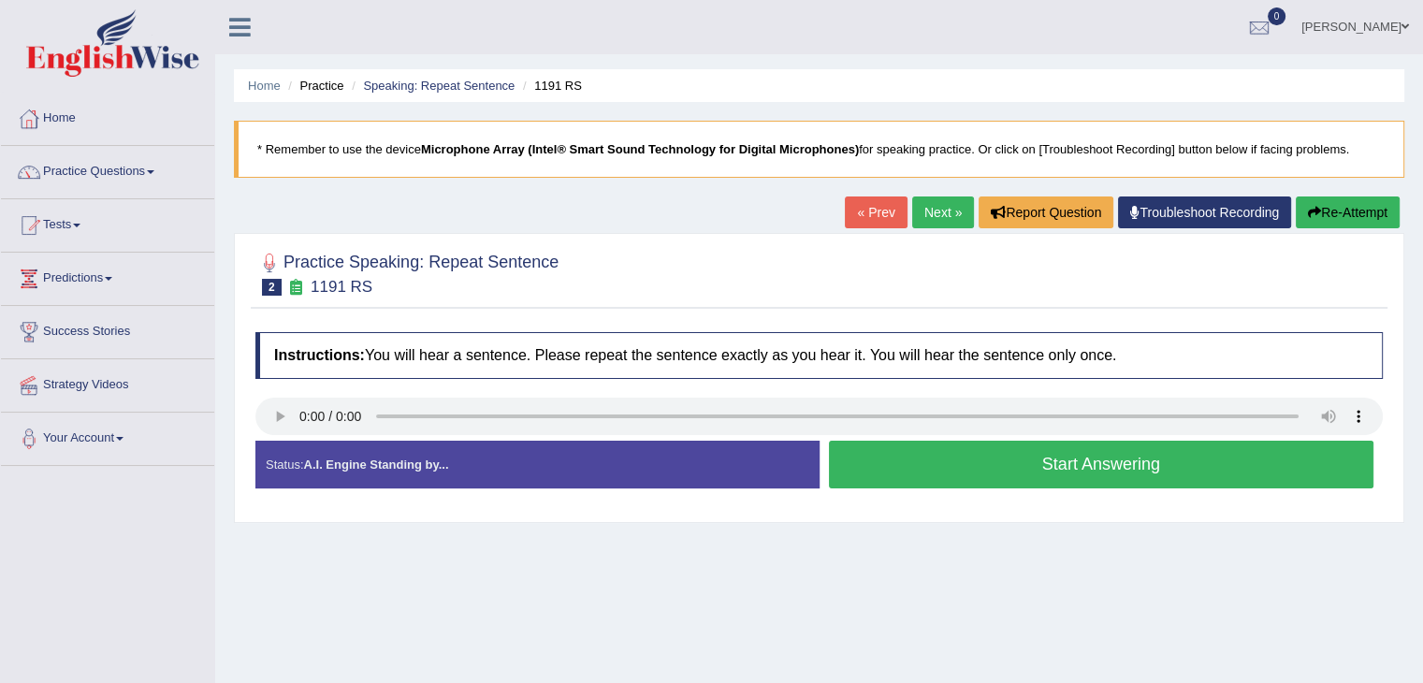
click at [1053, 446] on button "Start Answering" at bounding box center [1102, 465] width 546 height 48
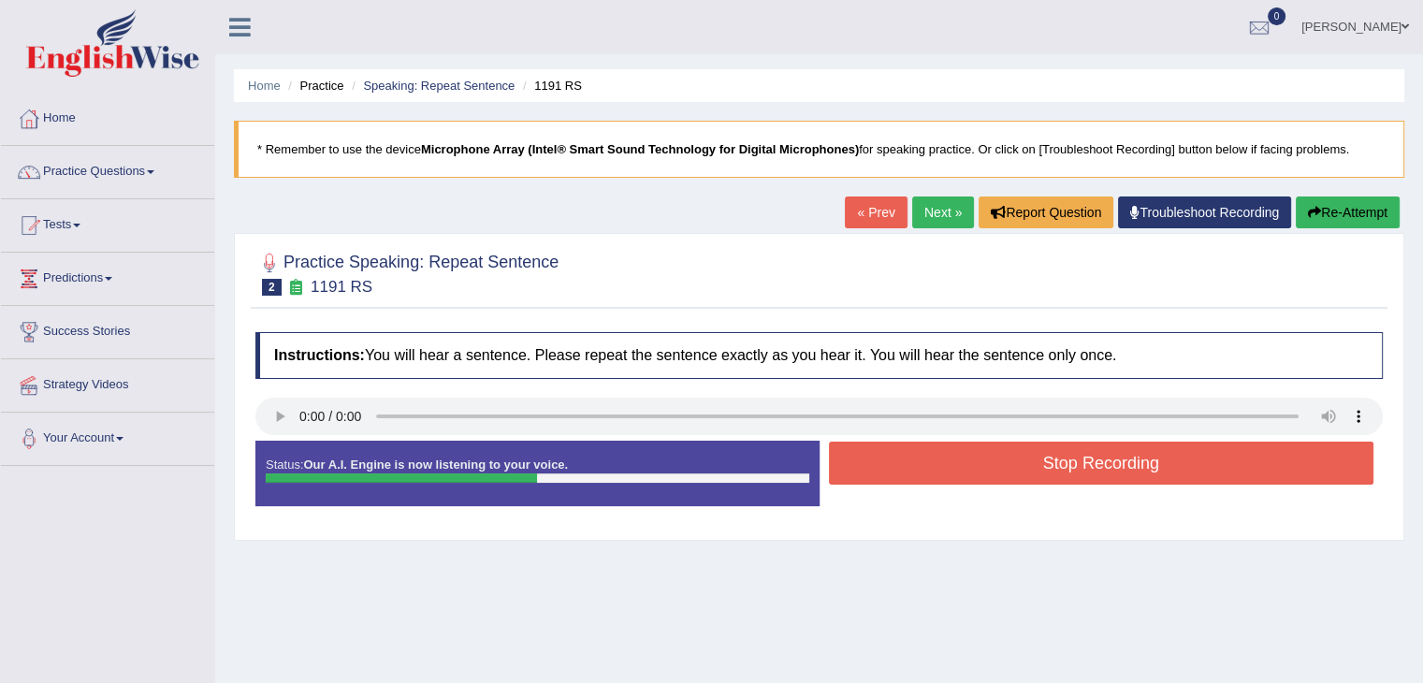
click at [1053, 446] on button "Stop Recording" at bounding box center [1102, 463] width 546 height 43
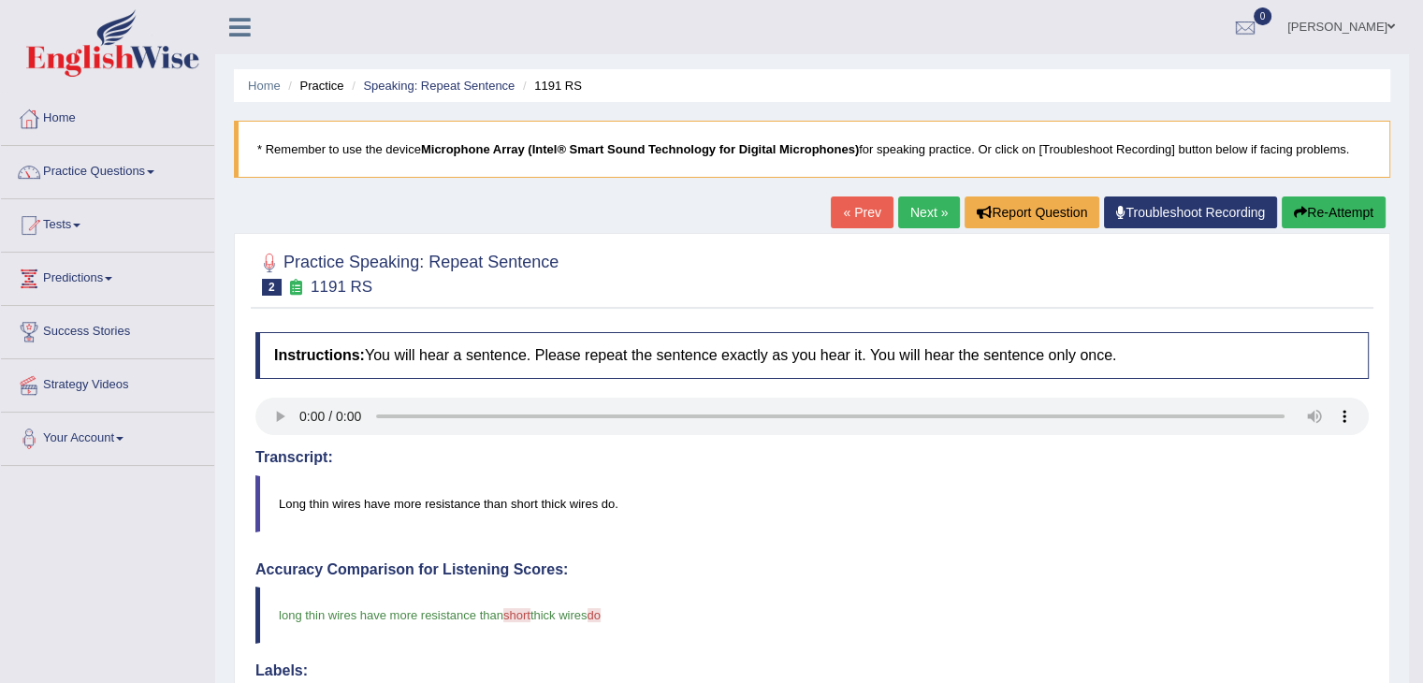
click at [917, 212] on link "Next »" at bounding box center [929, 213] width 62 height 32
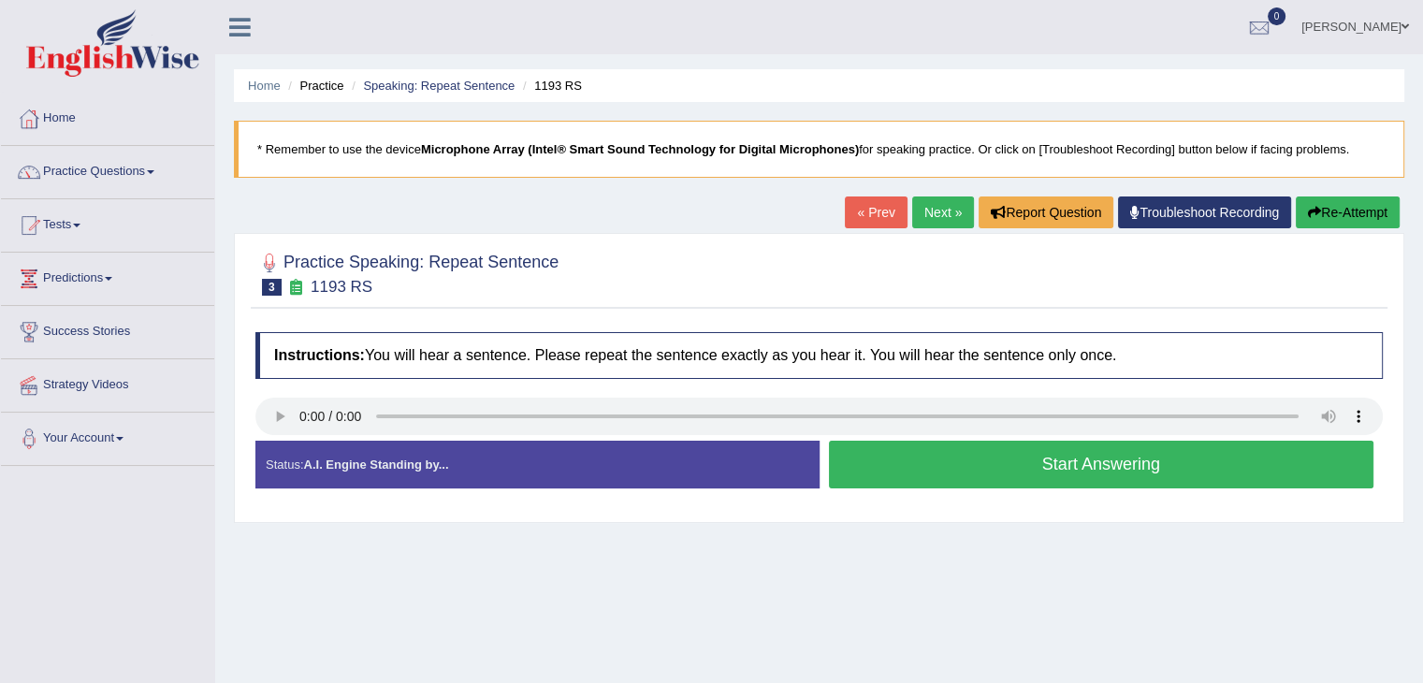
click at [968, 471] on button "Start Answering" at bounding box center [1102, 465] width 546 height 48
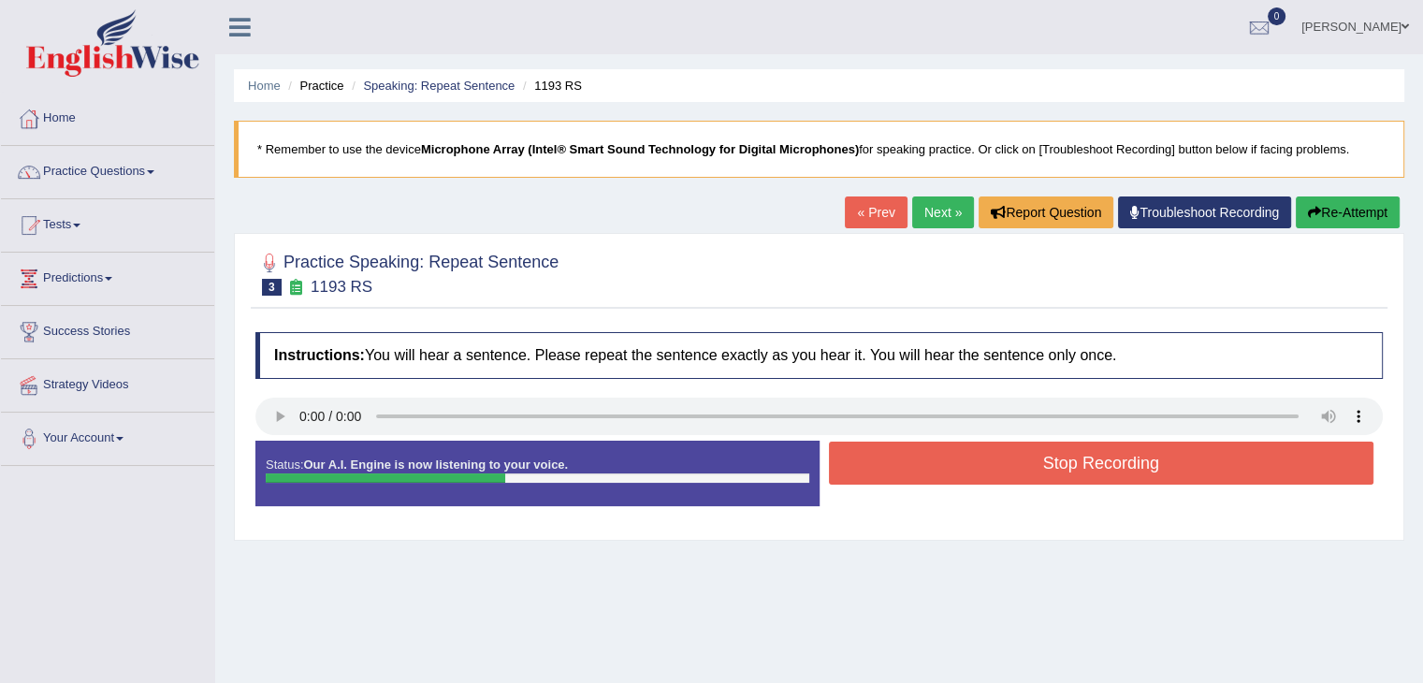
click at [968, 471] on button "Stop Recording" at bounding box center [1102, 463] width 546 height 43
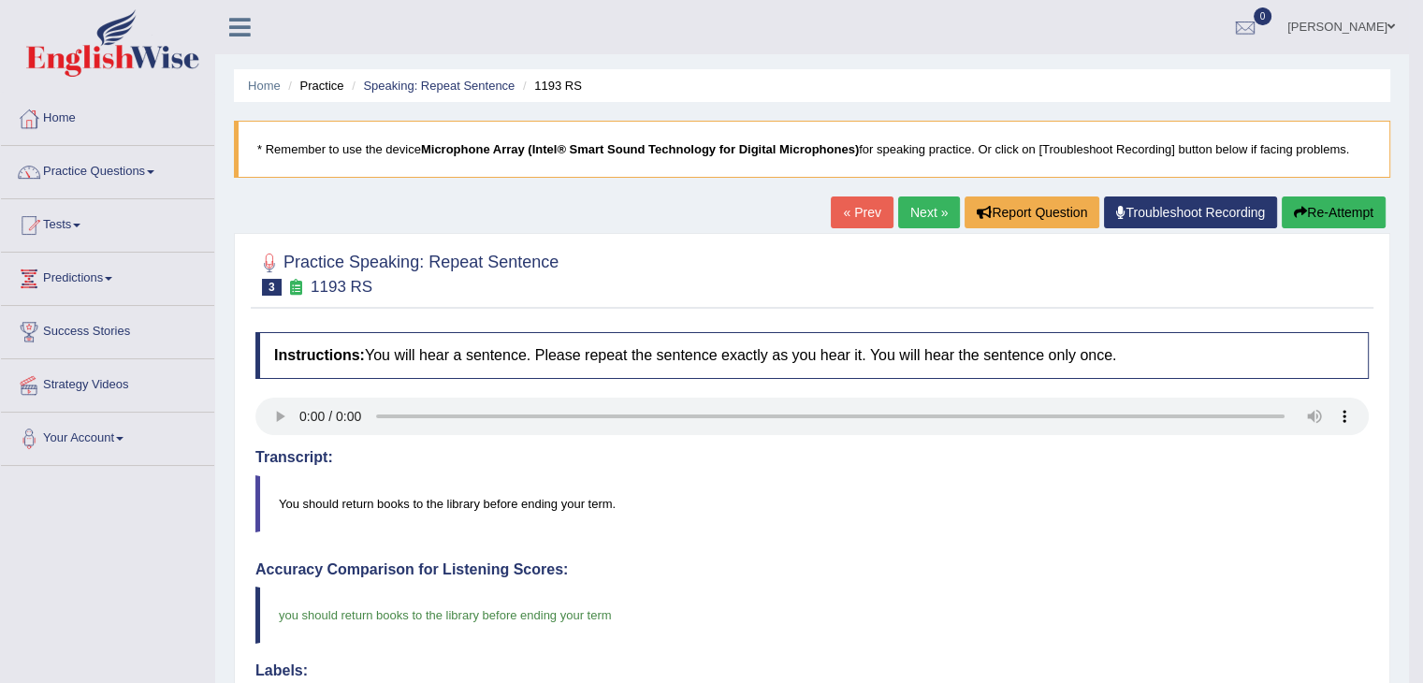
click at [920, 209] on link "Next »" at bounding box center [929, 213] width 62 height 32
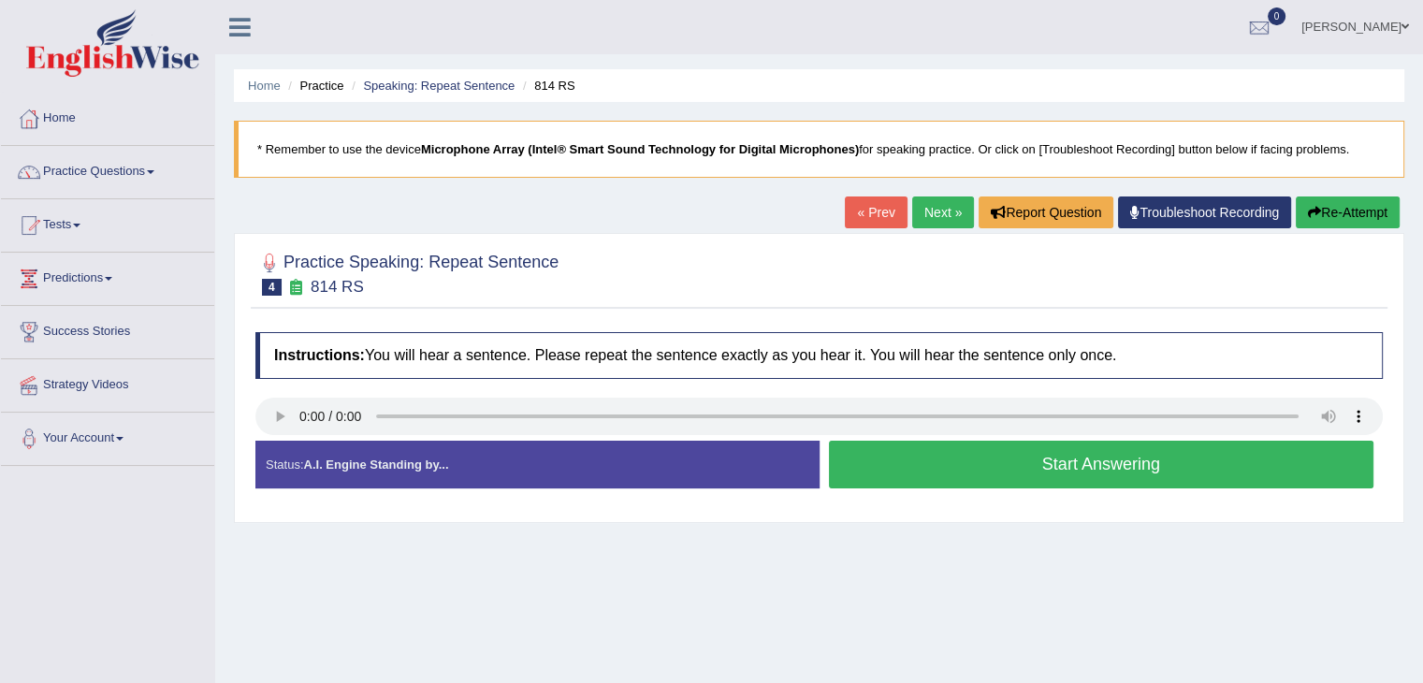
click at [1023, 476] on button "Start Answering" at bounding box center [1102, 465] width 546 height 48
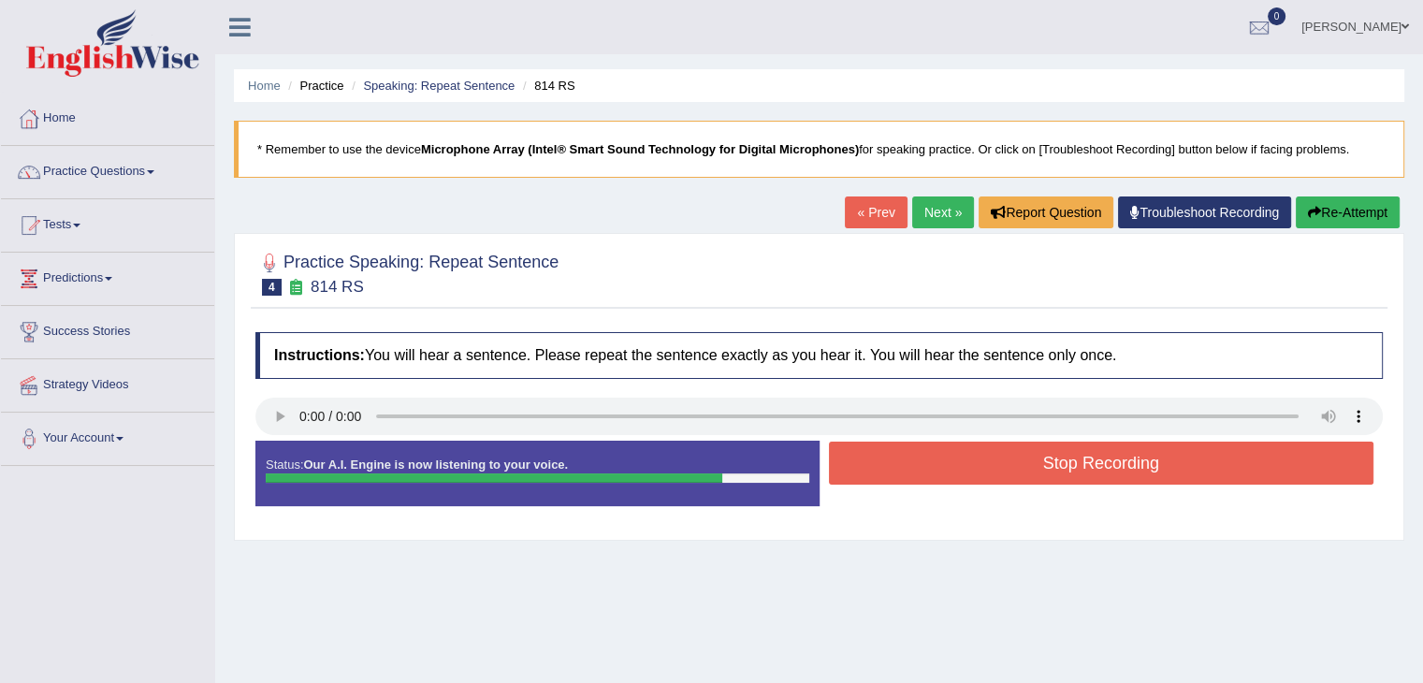
click at [1023, 476] on button "Stop Recording" at bounding box center [1102, 463] width 546 height 43
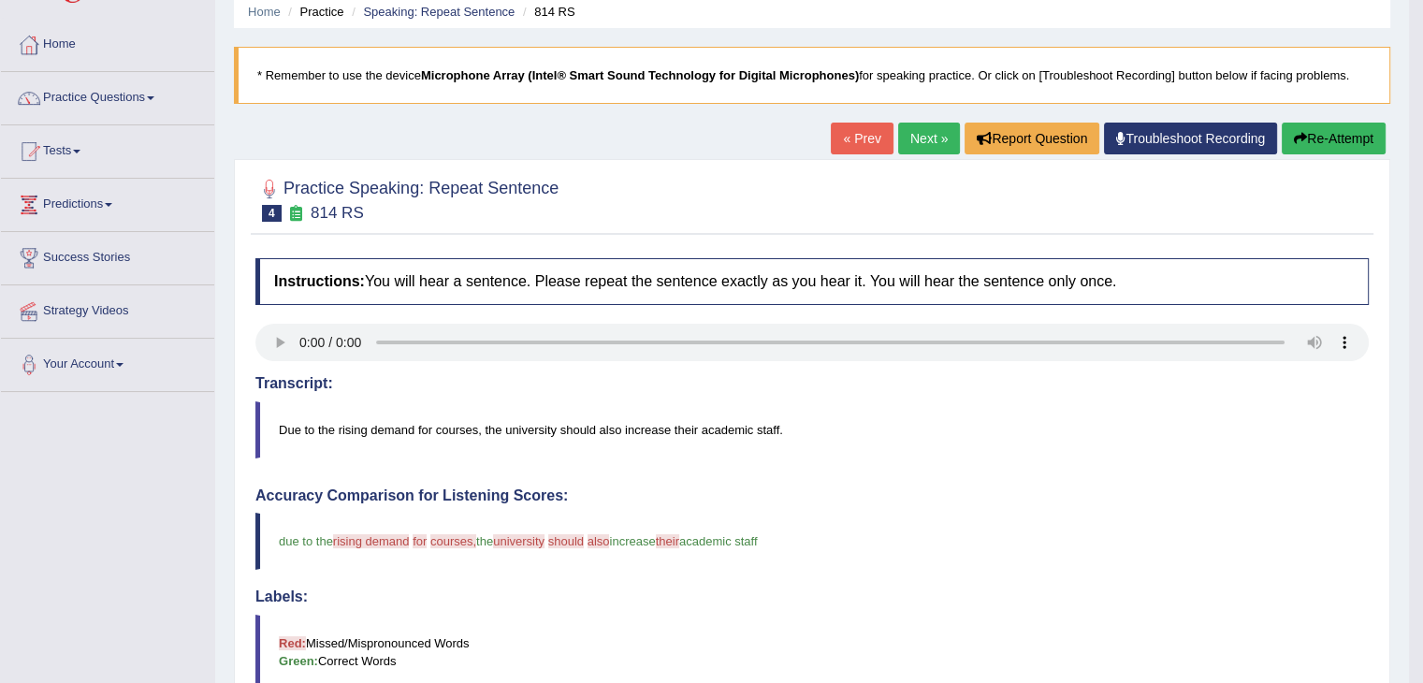
scroll to position [48, 0]
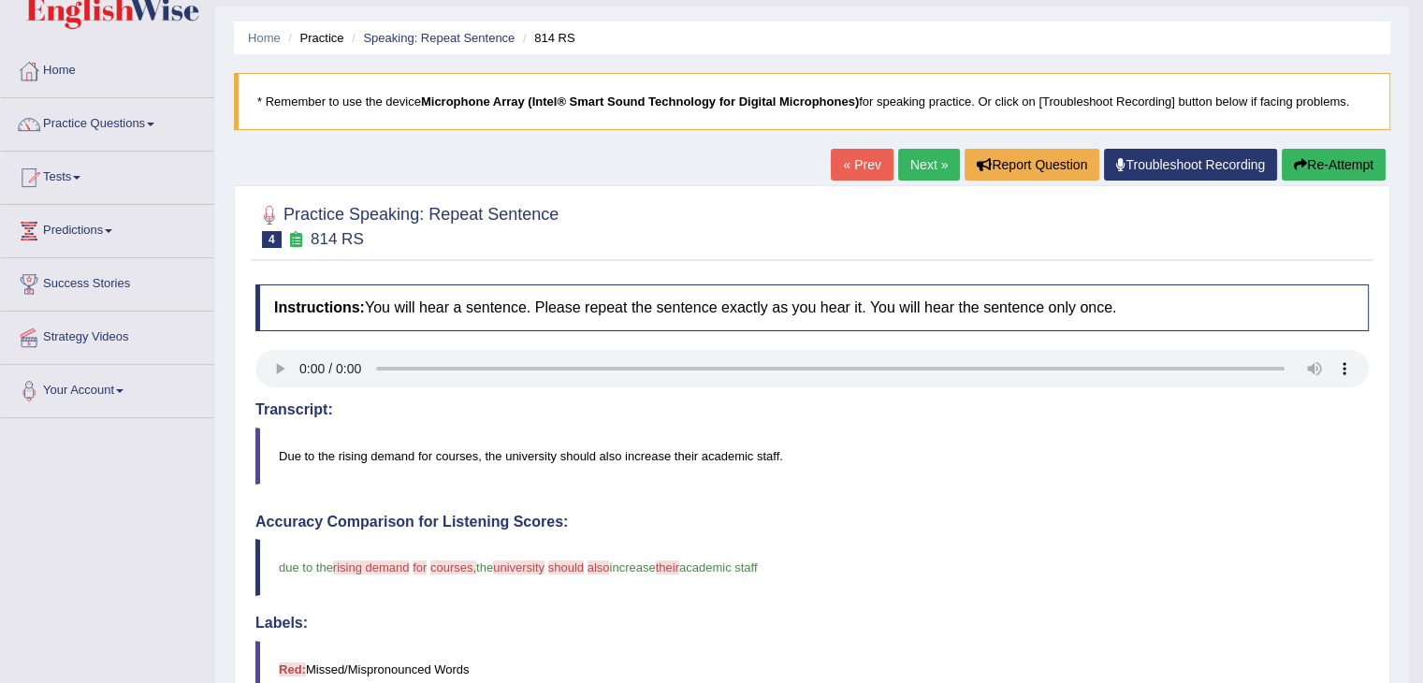
click at [902, 160] on link "Next »" at bounding box center [929, 165] width 62 height 32
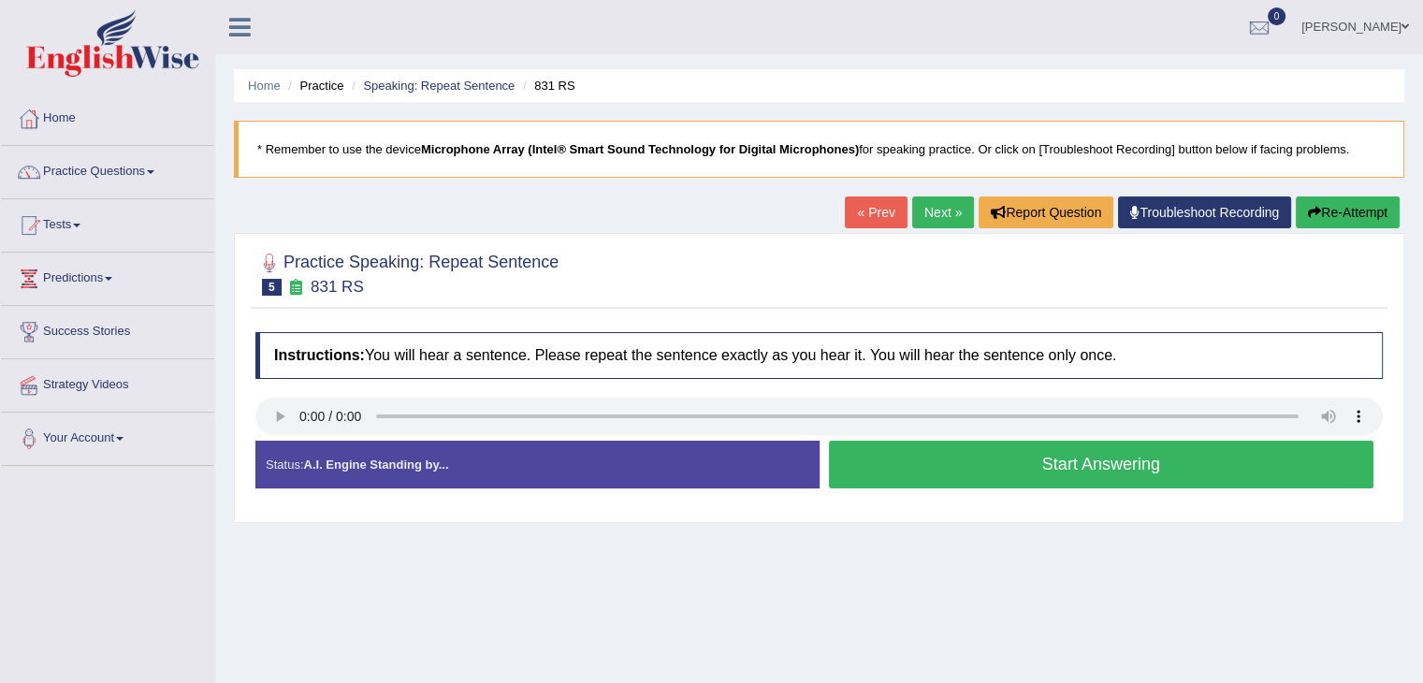
click at [957, 461] on button "Start Answering" at bounding box center [1102, 465] width 546 height 48
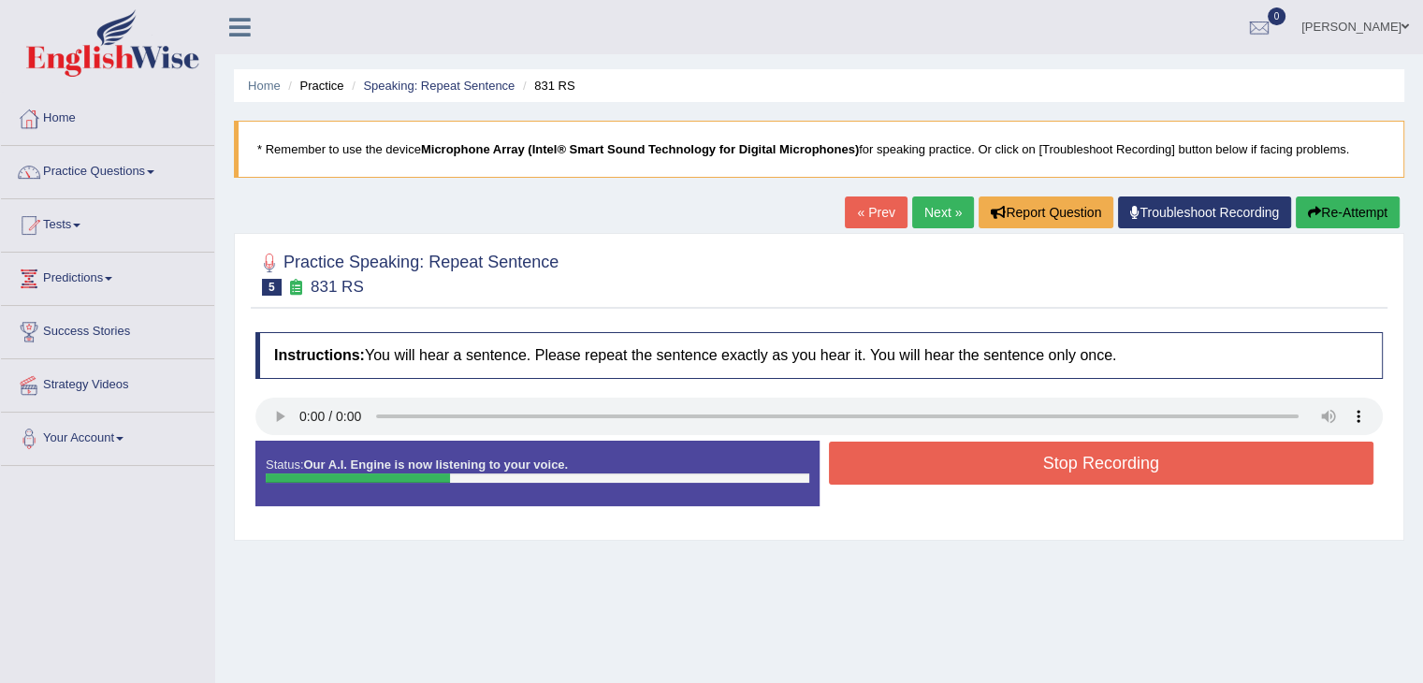
click at [957, 461] on button "Stop Recording" at bounding box center [1102, 463] width 546 height 43
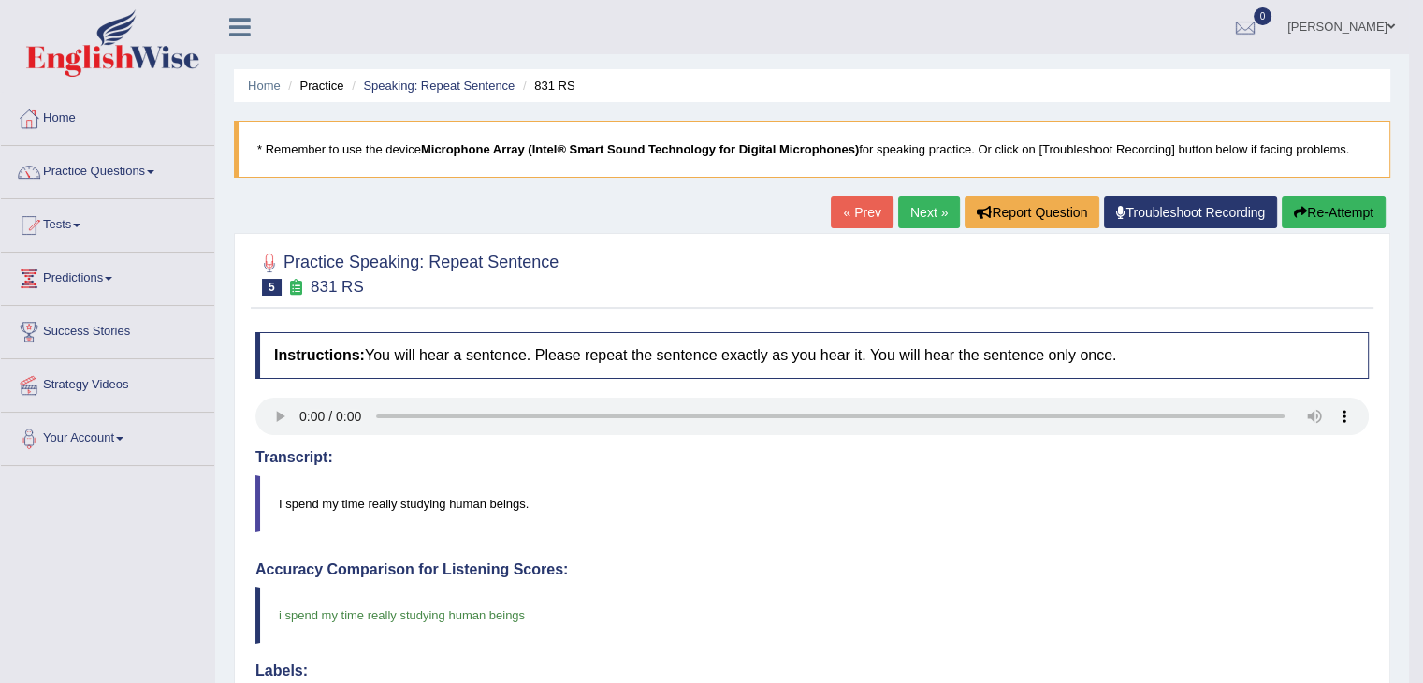
click at [914, 197] on link "Next »" at bounding box center [929, 213] width 62 height 32
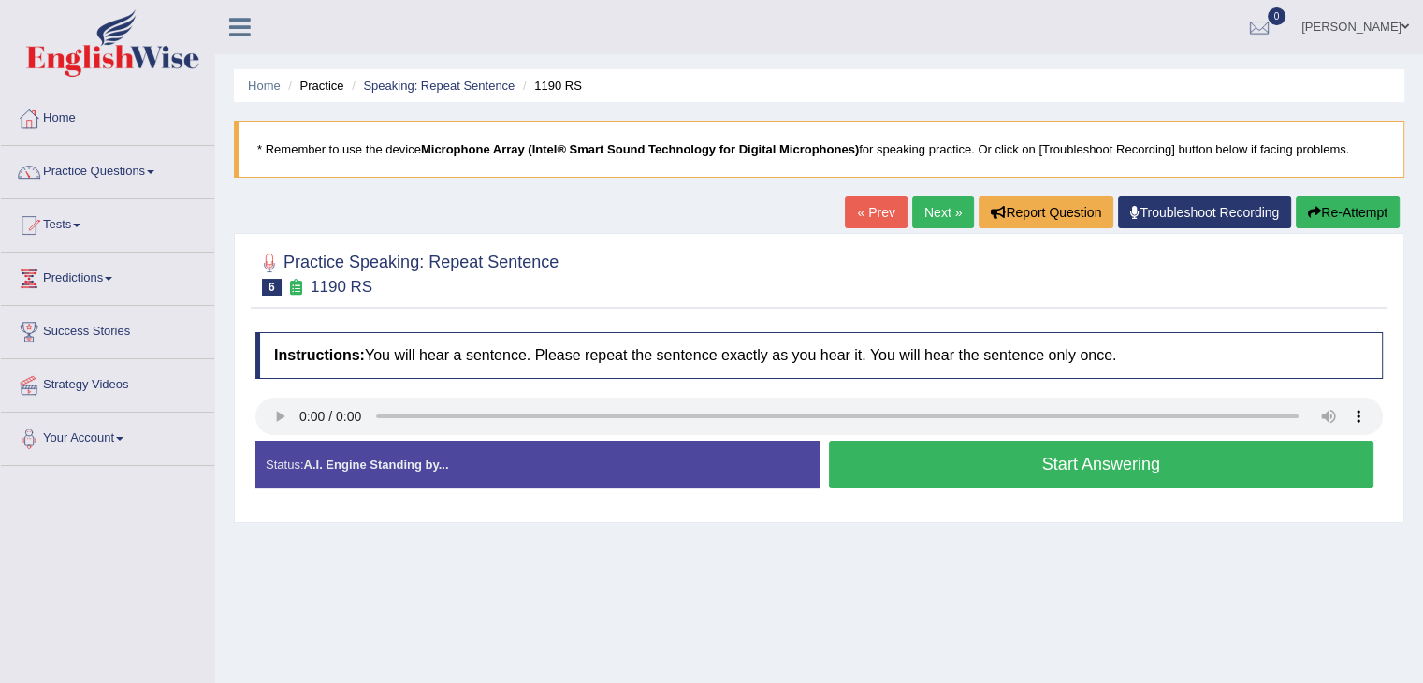
click at [1082, 459] on button "Start Answering" at bounding box center [1102, 465] width 546 height 48
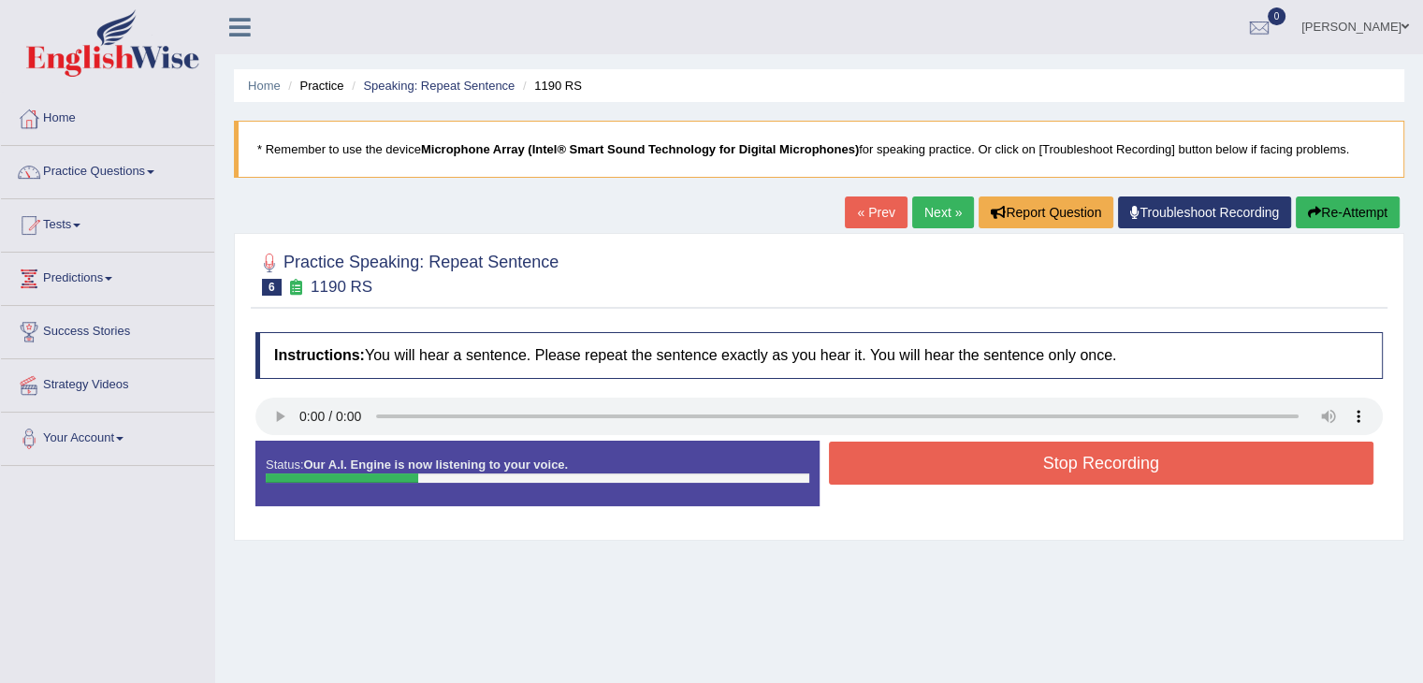
click at [1082, 459] on button "Stop Recording" at bounding box center [1102, 463] width 546 height 43
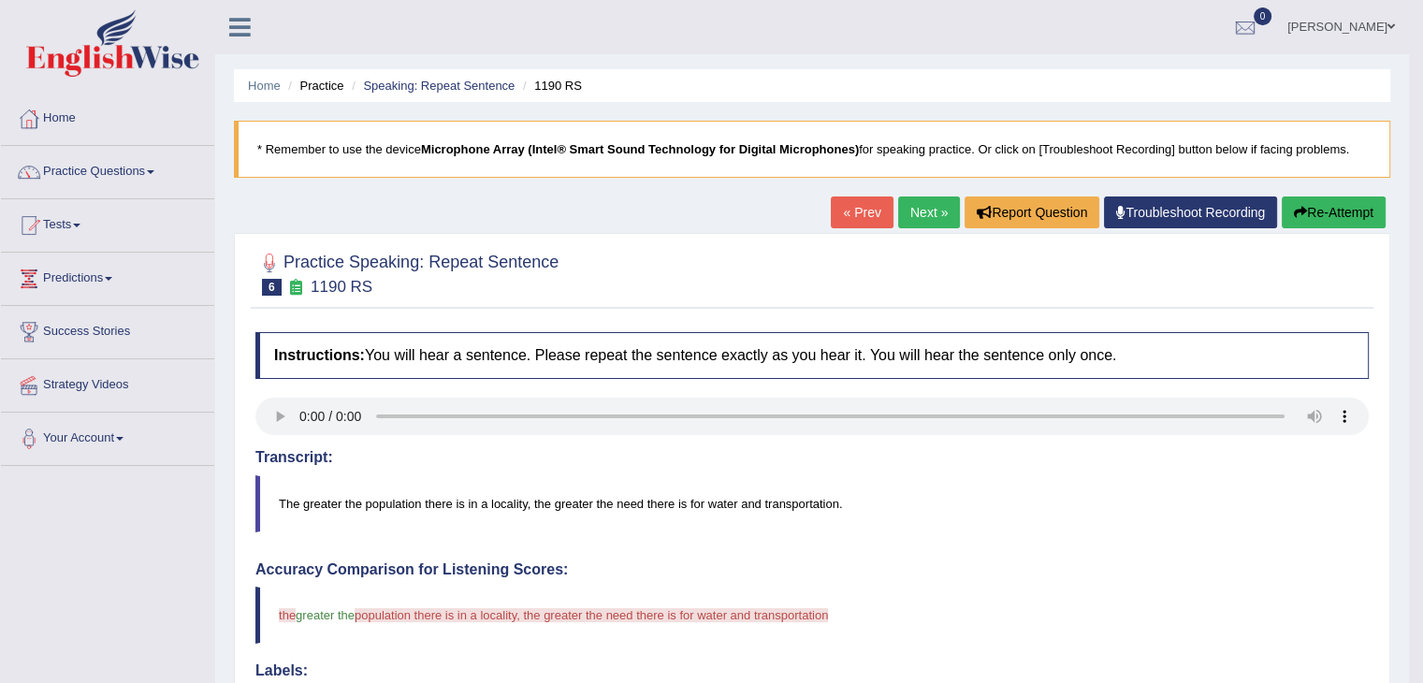
click at [927, 211] on link "Next »" at bounding box center [929, 213] width 62 height 32
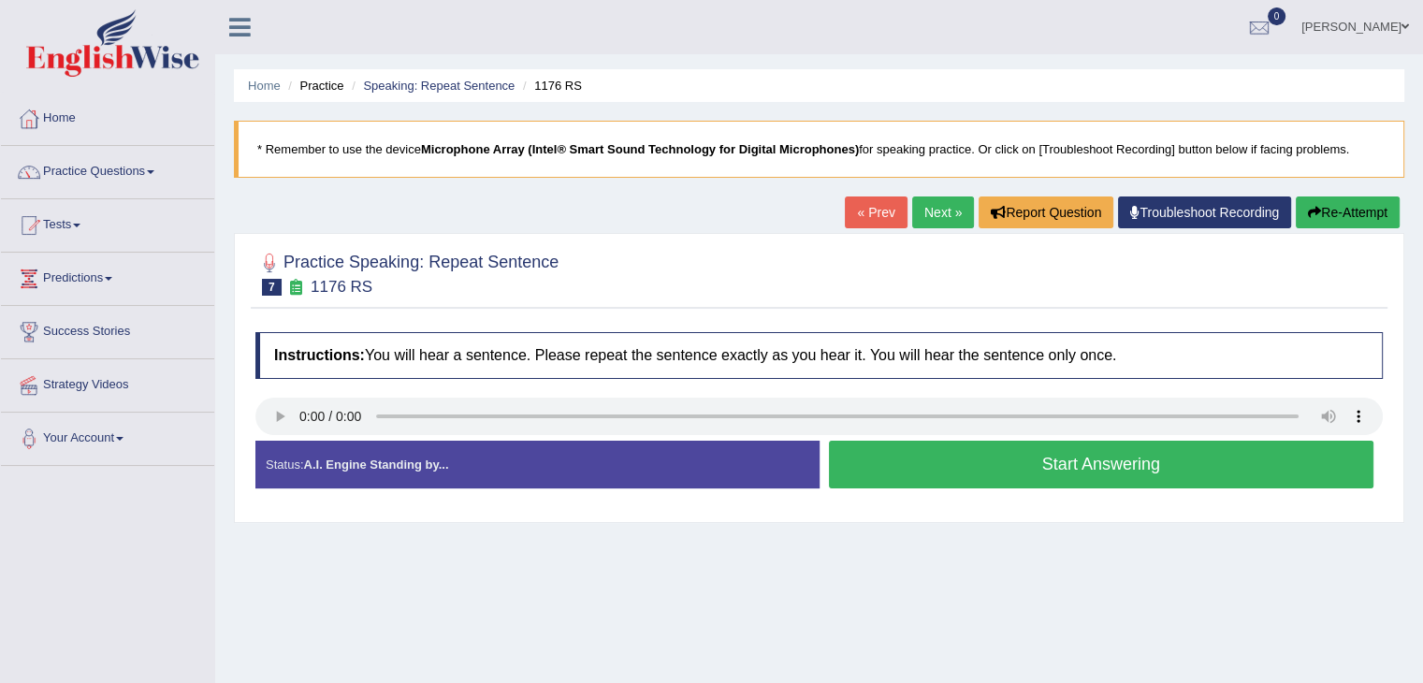
click at [1053, 468] on button "Start Answering" at bounding box center [1102, 465] width 546 height 48
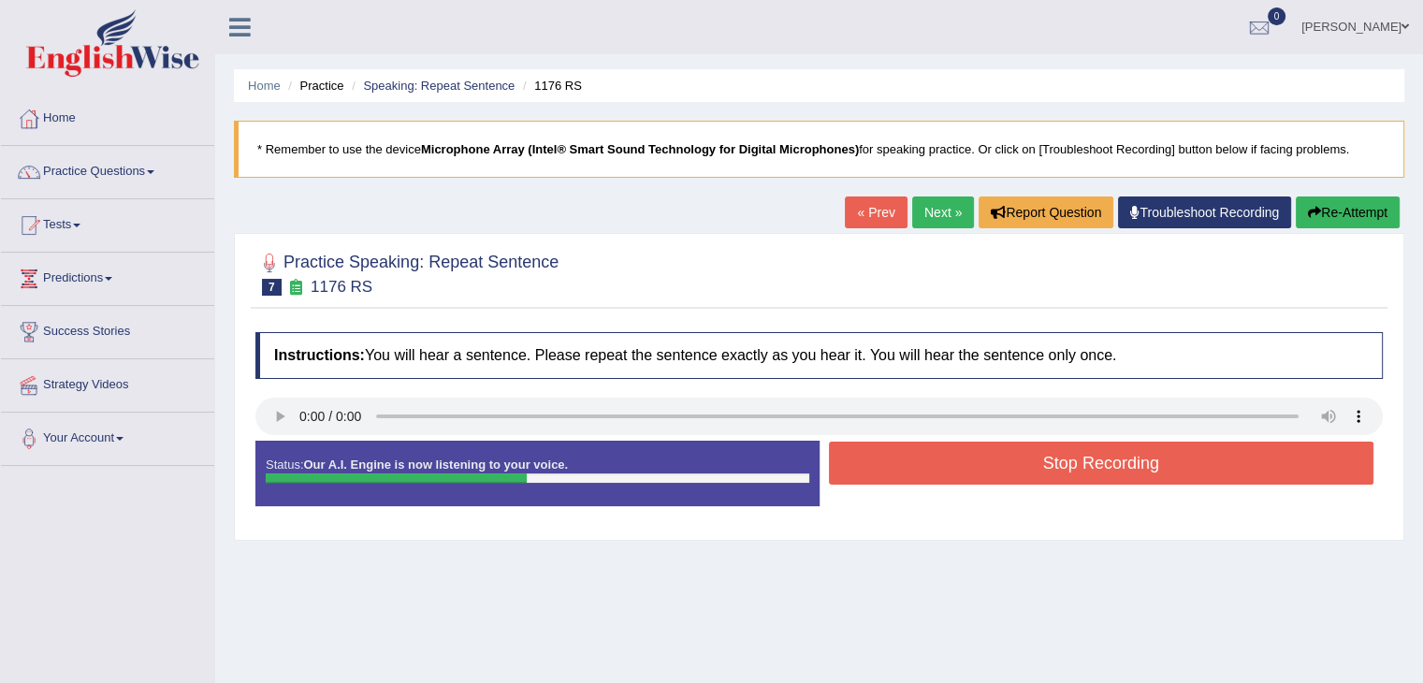
click at [955, 459] on button "Stop Recording" at bounding box center [1102, 463] width 546 height 43
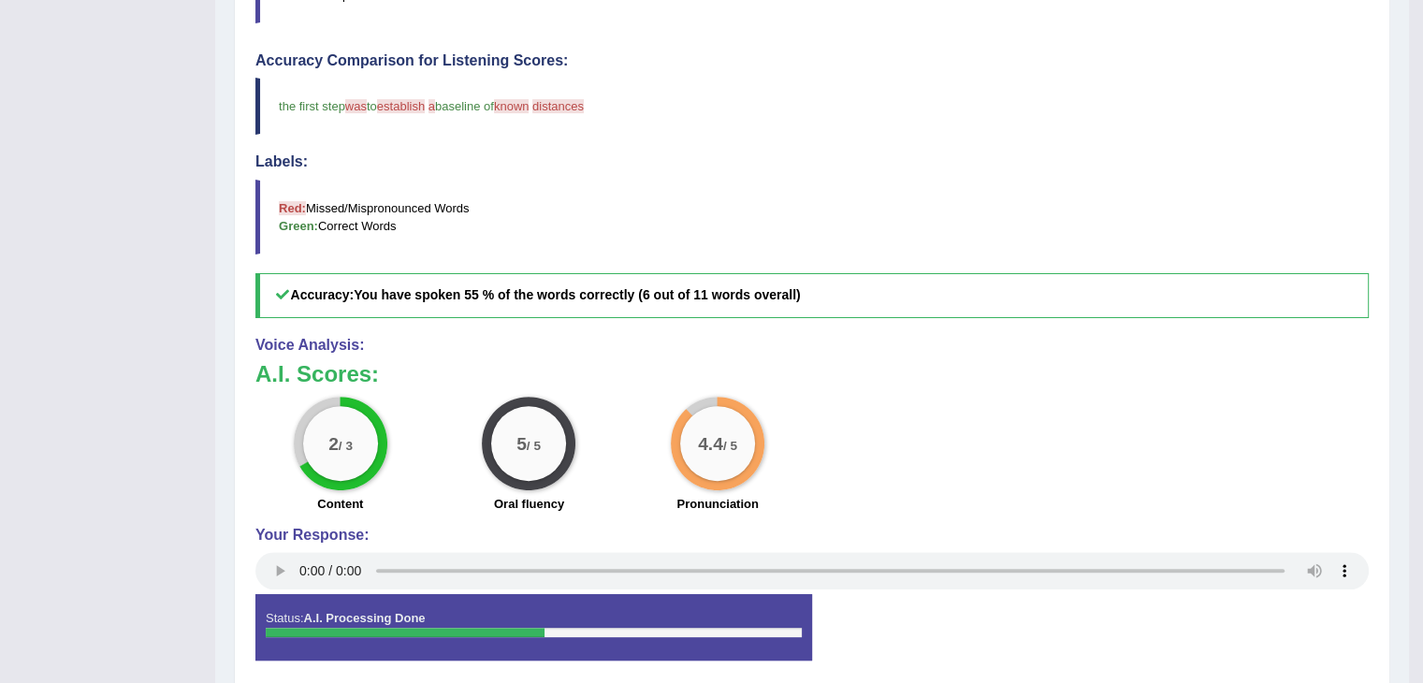
scroll to position [579, 0]
